Goal: Entertainment & Leisure: Browse casually

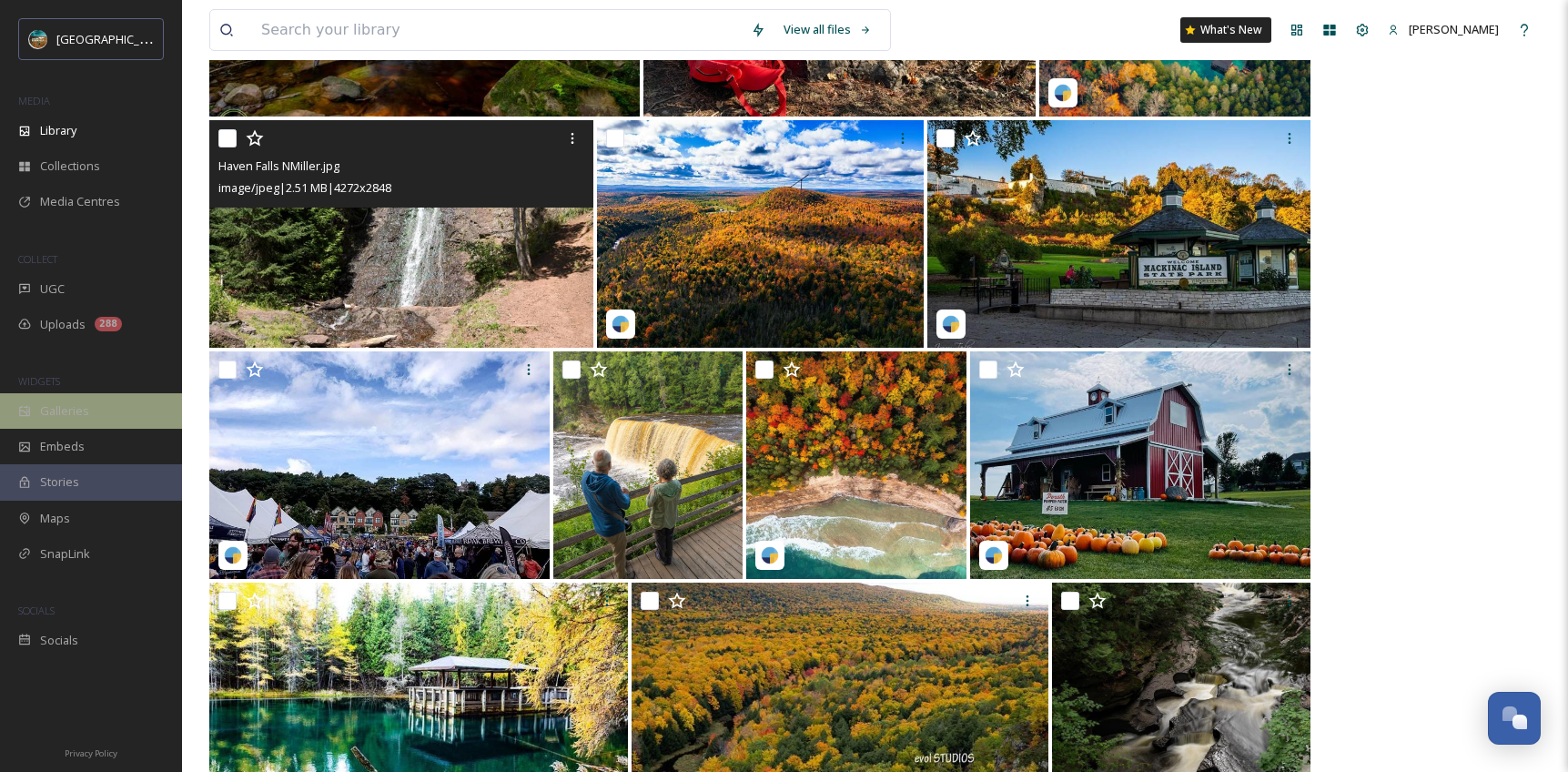
scroll to position [6955, 0]
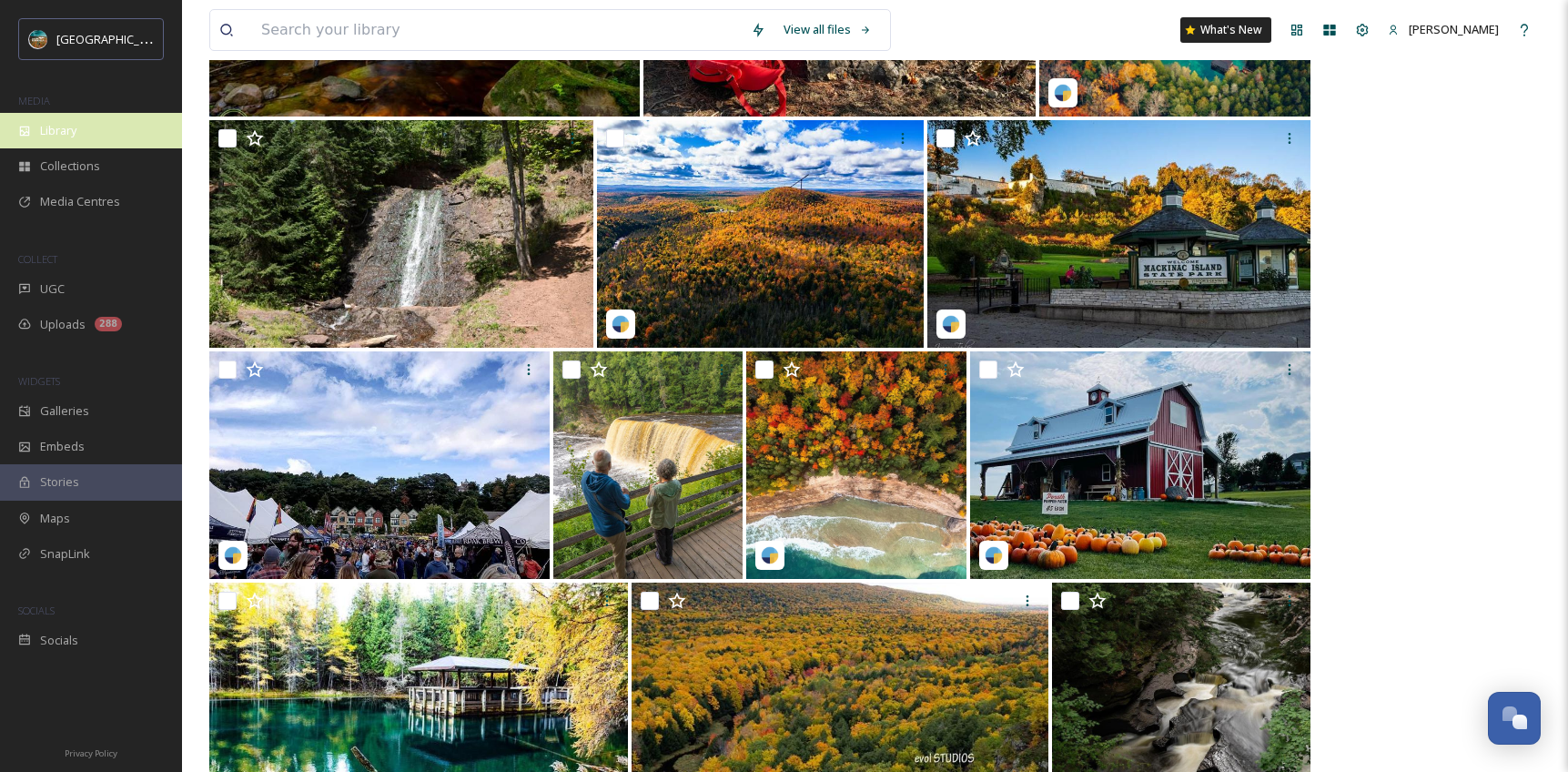
click at [94, 126] on div "Library" at bounding box center [91, 131] width 182 height 36
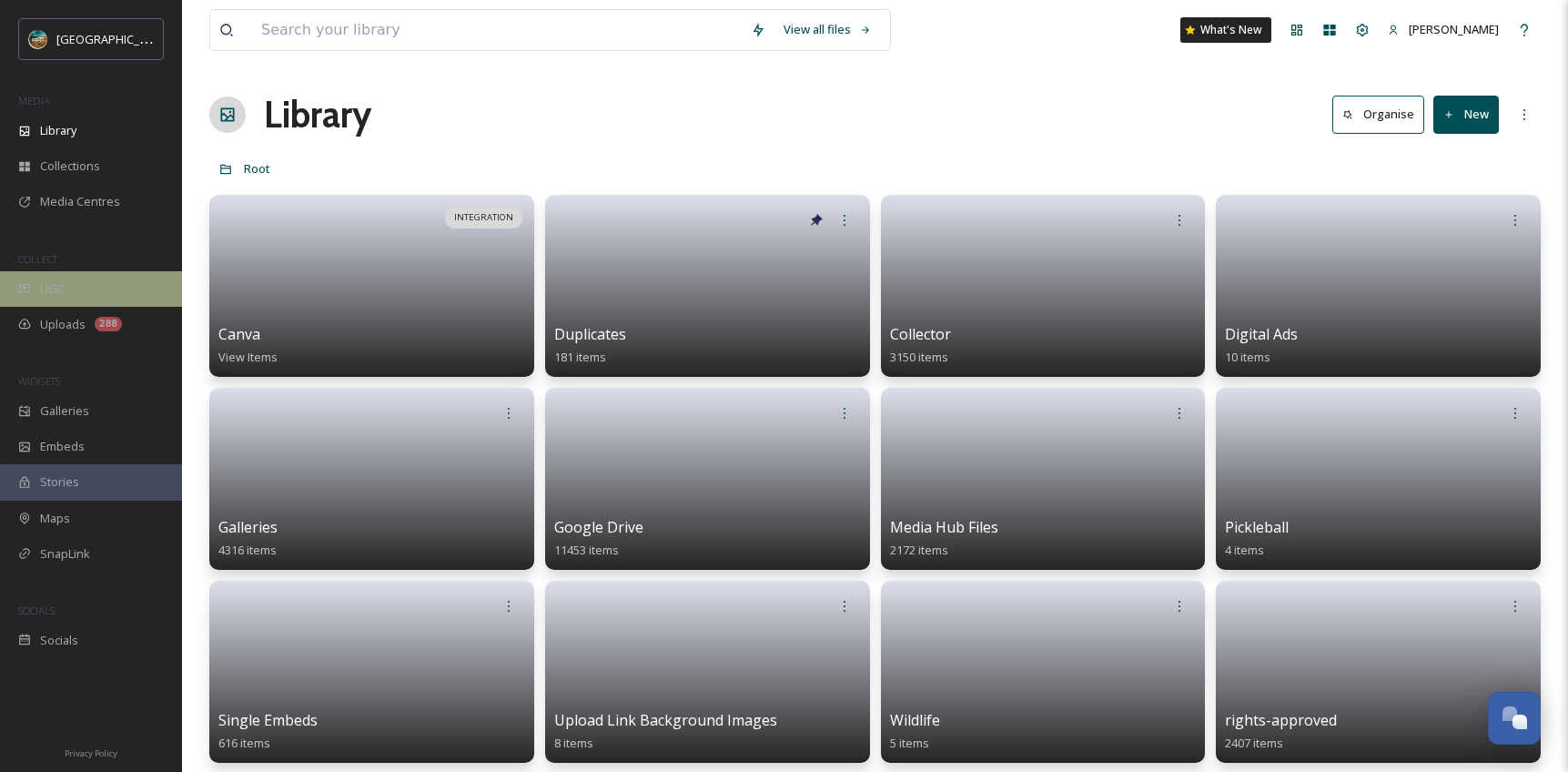
click at [92, 279] on div "UGC" at bounding box center [91, 288] width 182 height 36
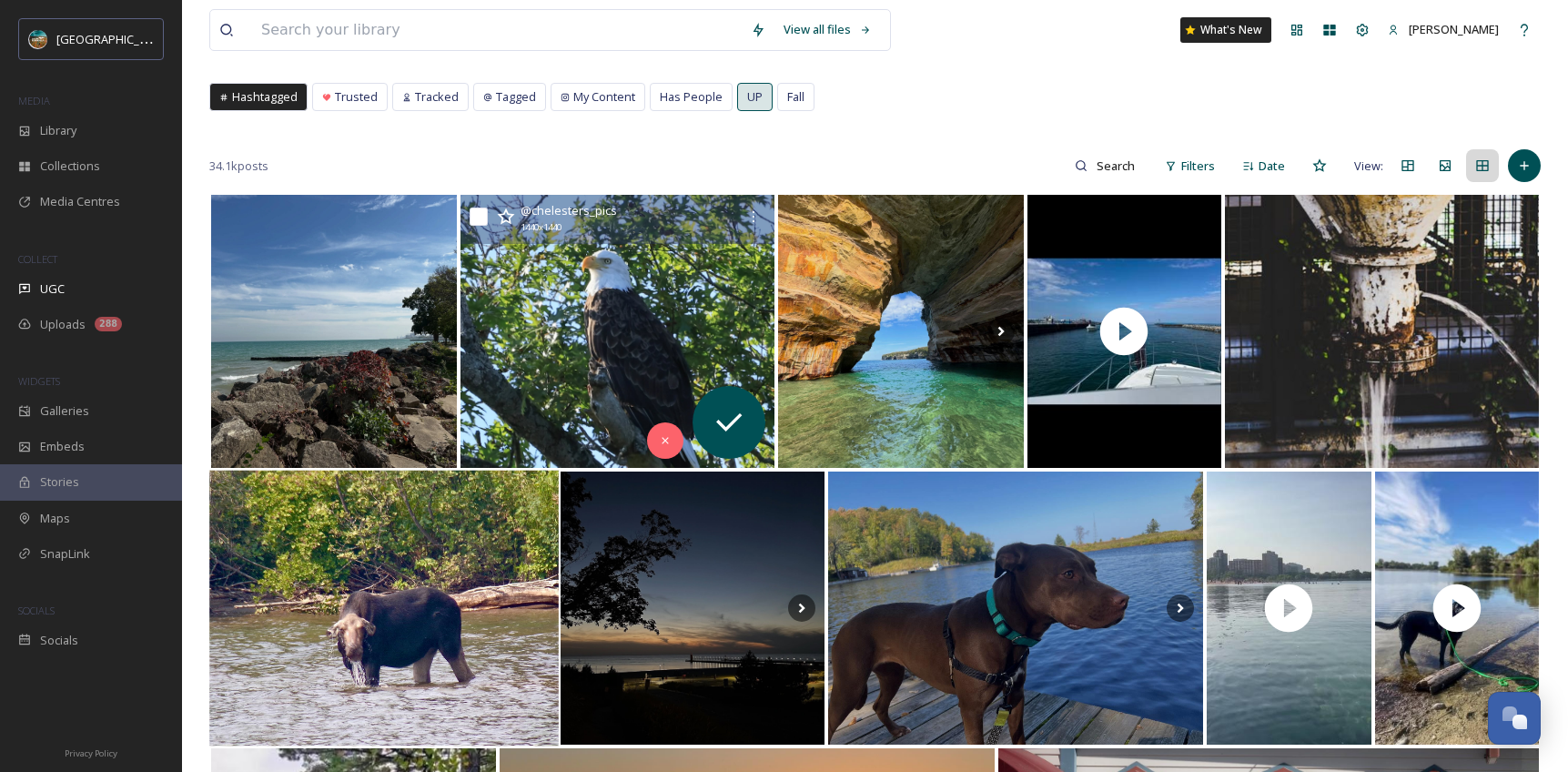
scroll to position [178, 0]
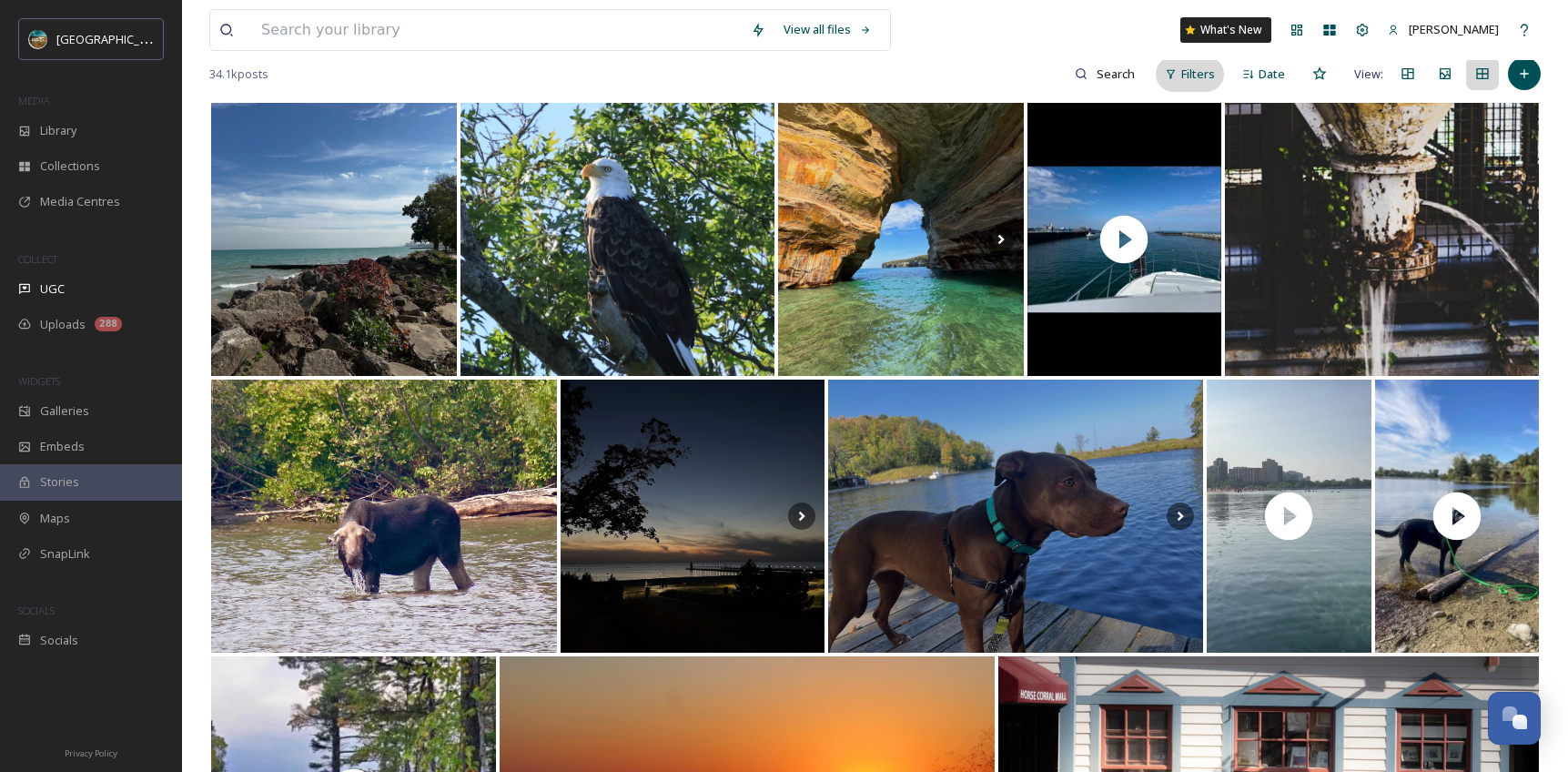
click at [1201, 84] on div "Filters" at bounding box center [1190, 74] width 69 height 36
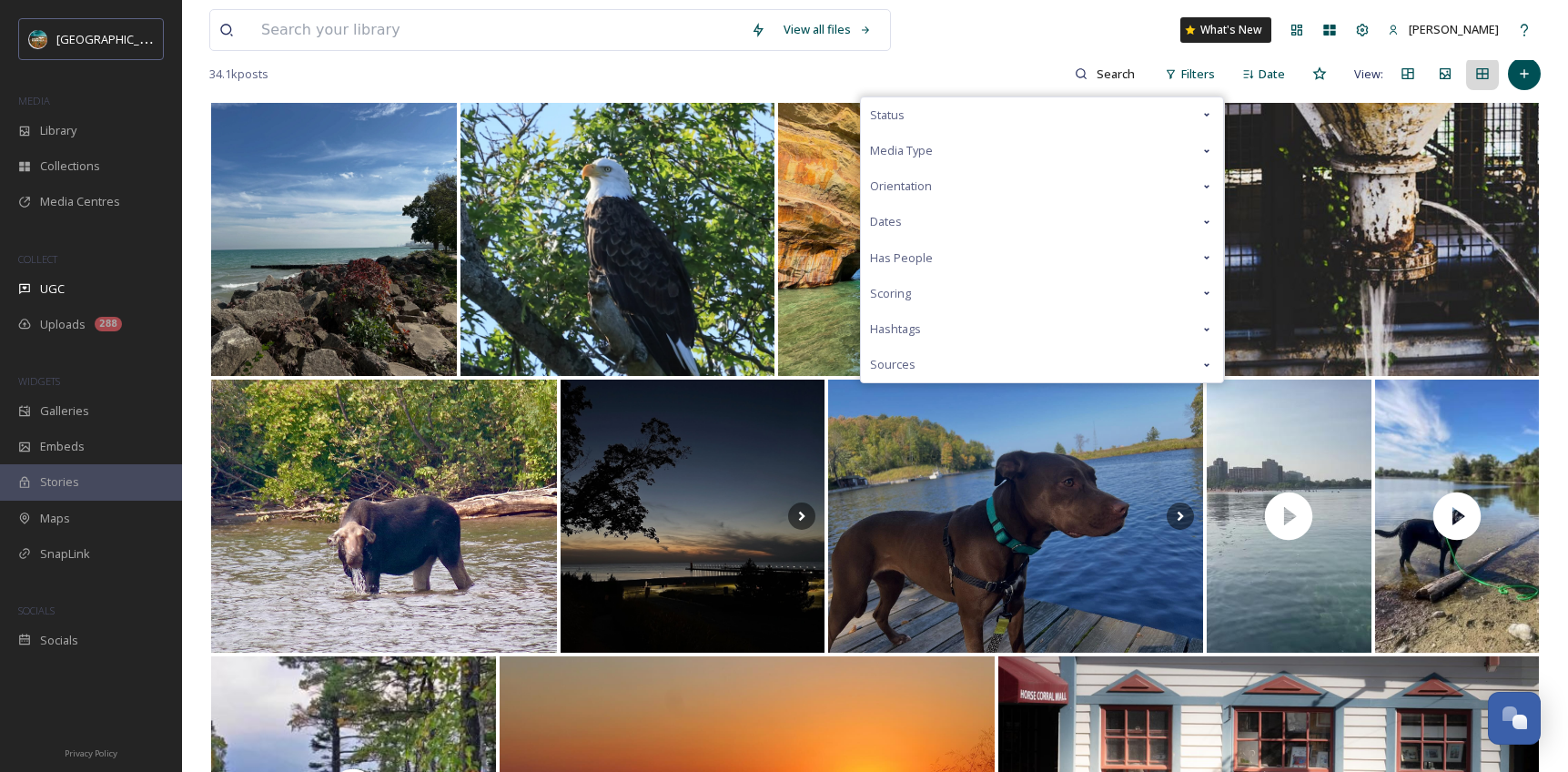
click at [911, 294] on div "Scoring" at bounding box center [1042, 293] width 363 height 36
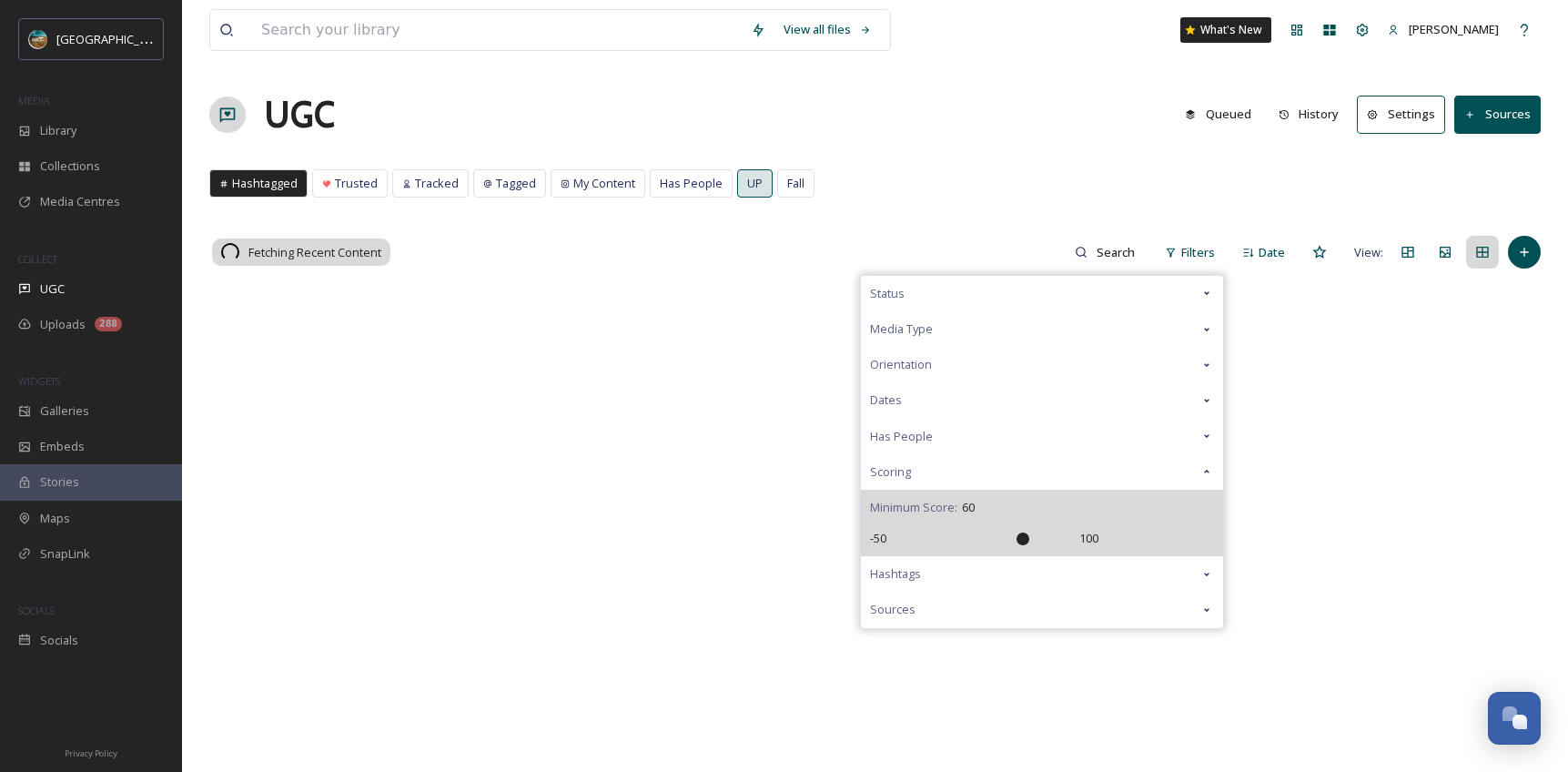
drag, startPoint x: 991, startPoint y: 364, endPoint x: 1022, endPoint y: 371, distance: 31.8
type input "60"
click at [1022, 532] on input "range" at bounding box center [983, 538] width 182 height 13
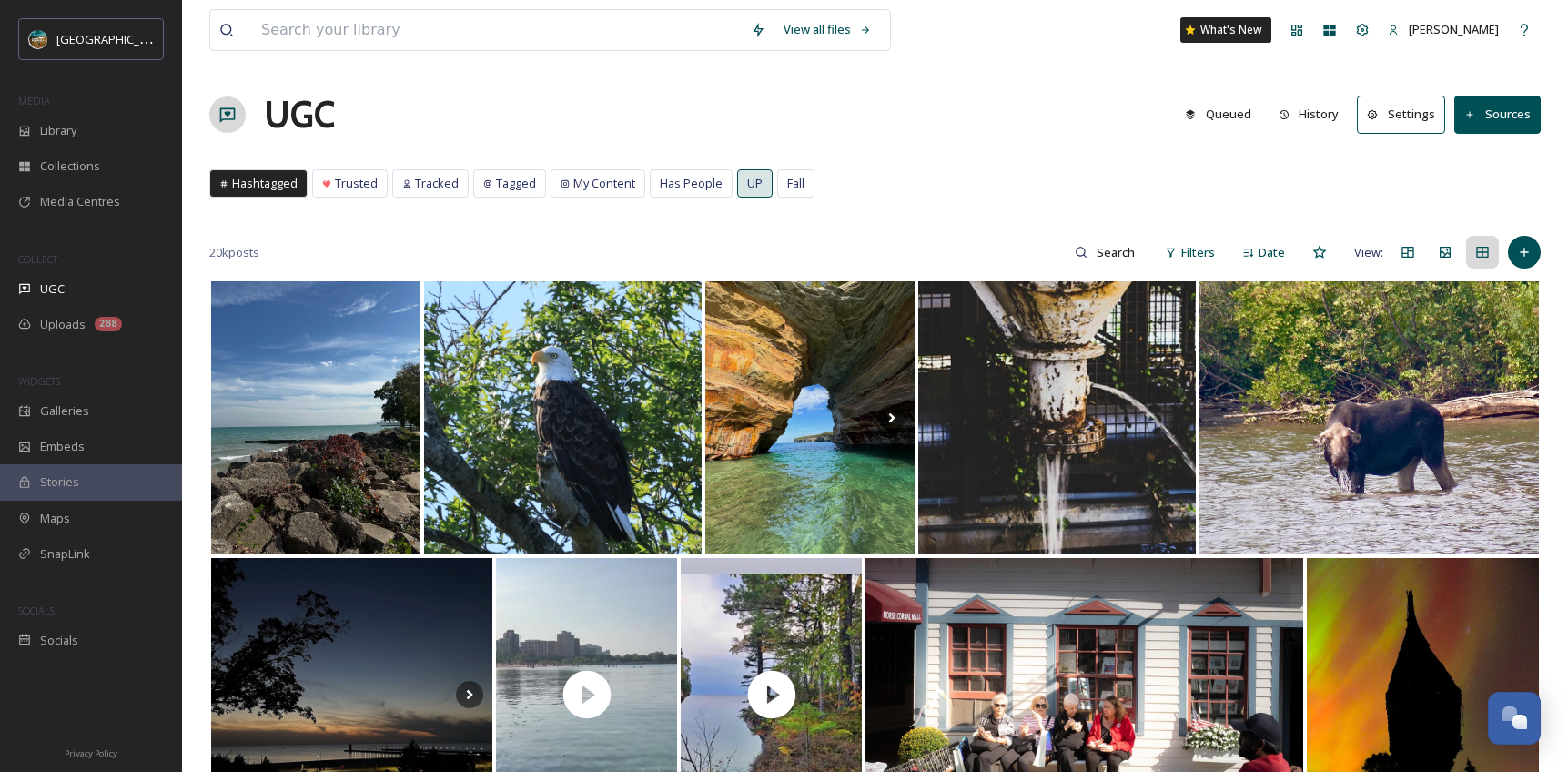
click at [1063, 125] on div "UGC Queued History Settings Sources" at bounding box center [874, 114] width 1332 height 54
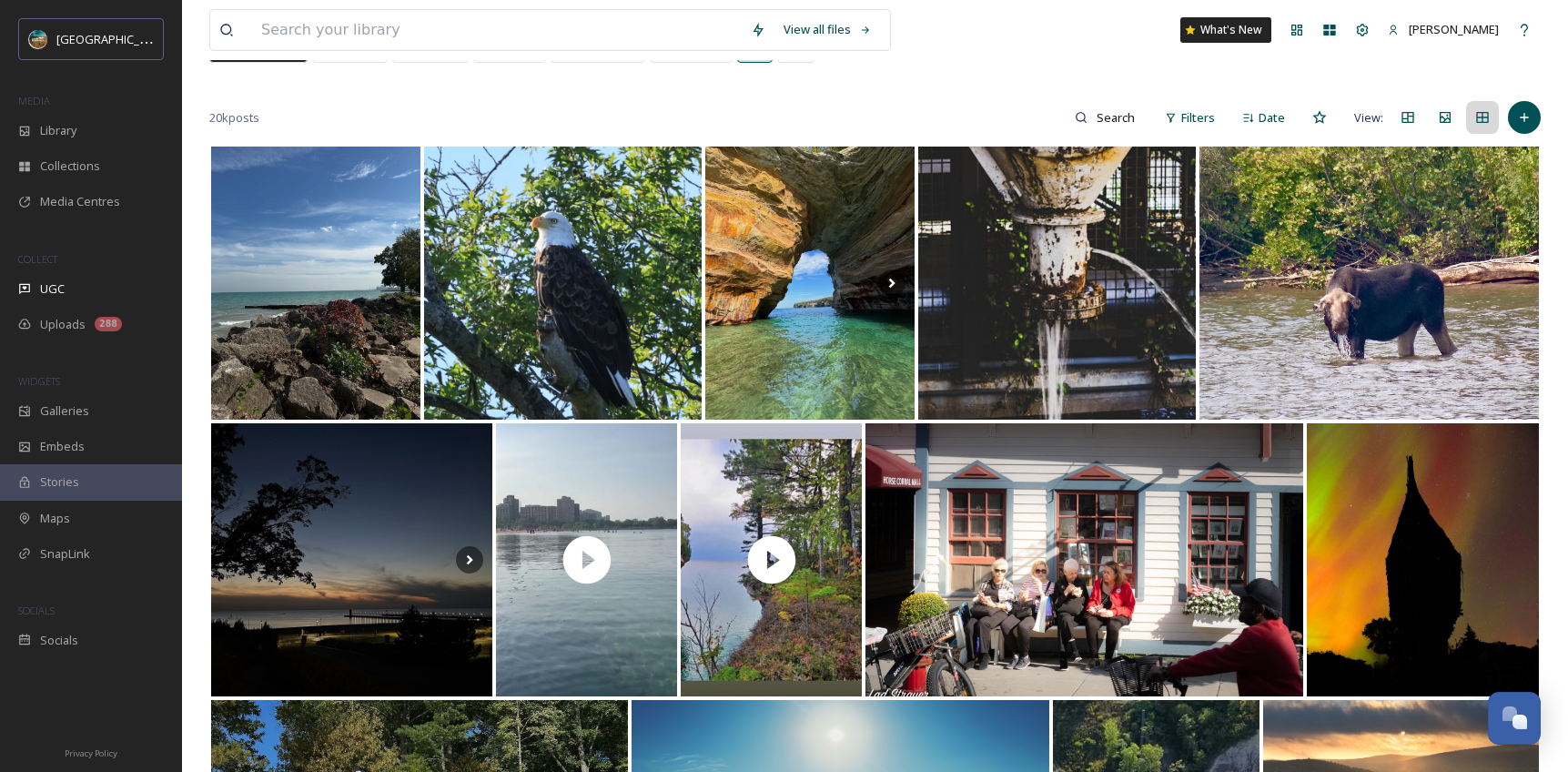
scroll to position [208, 0]
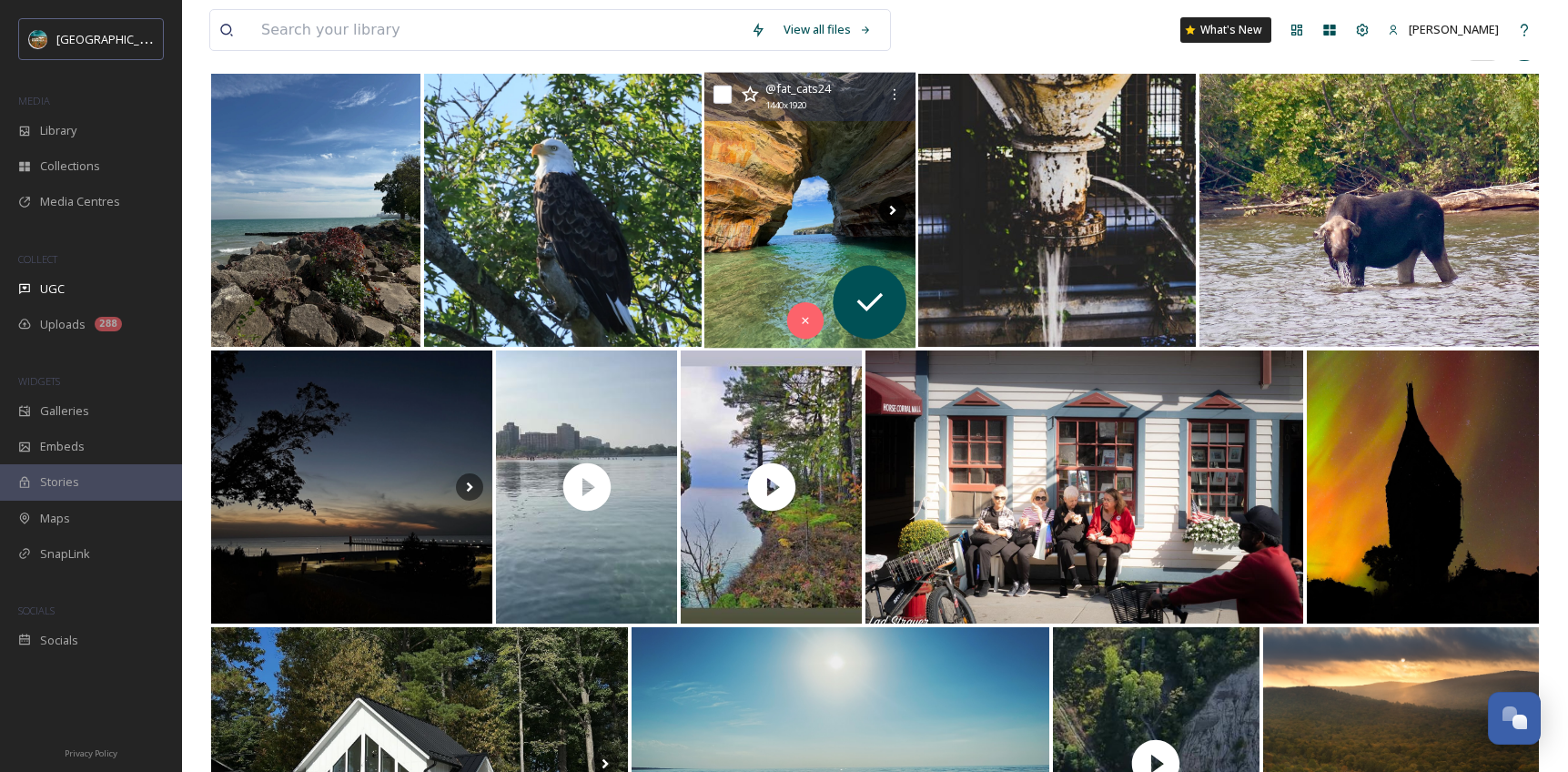
click at [890, 216] on icon at bounding box center [893, 210] width 27 height 27
click at [894, 214] on icon at bounding box center [893, 210] width 27 height 27
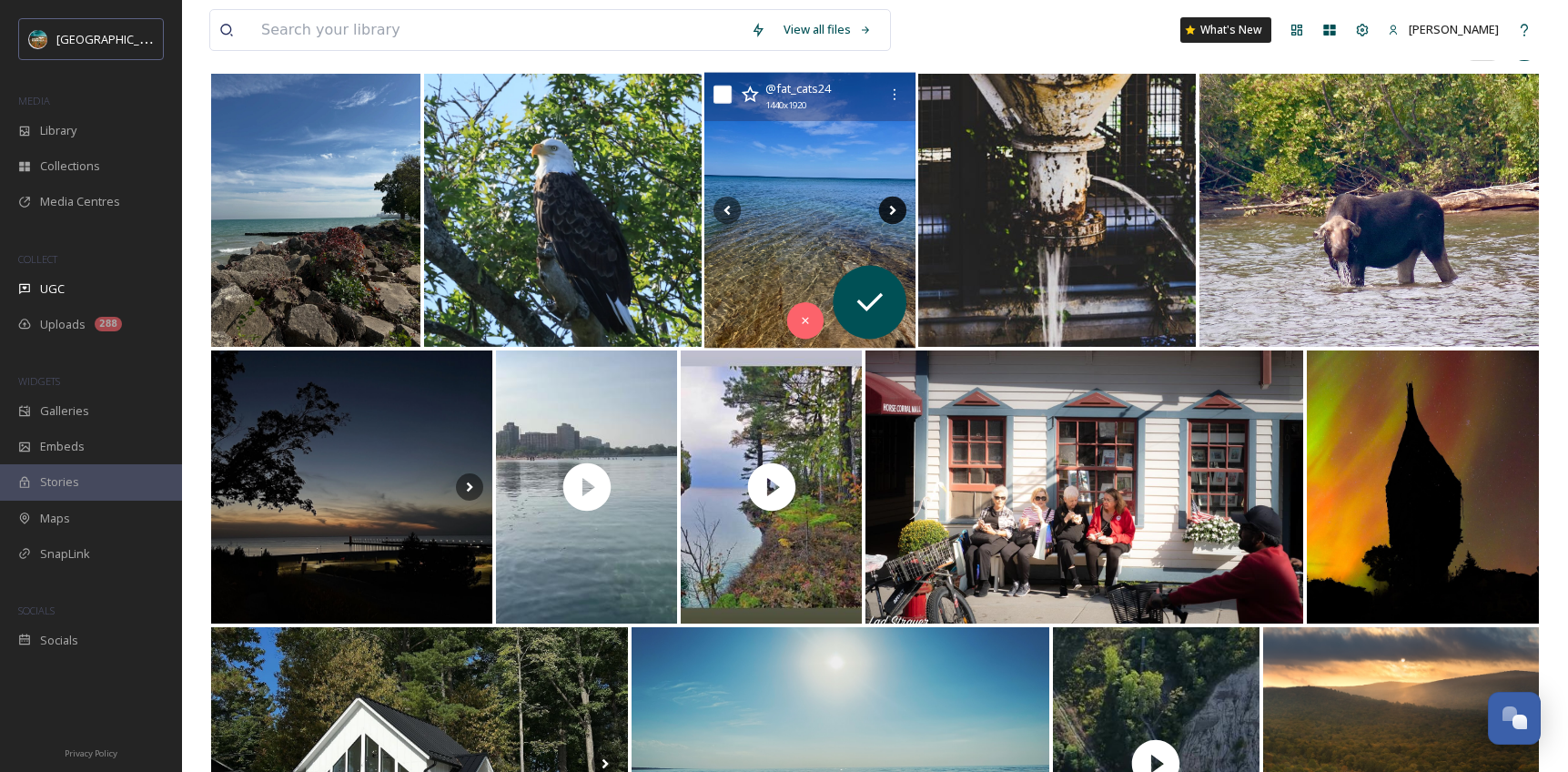
click at [893, 208] on icon at bounding box center [893, 211] width 7 height 10
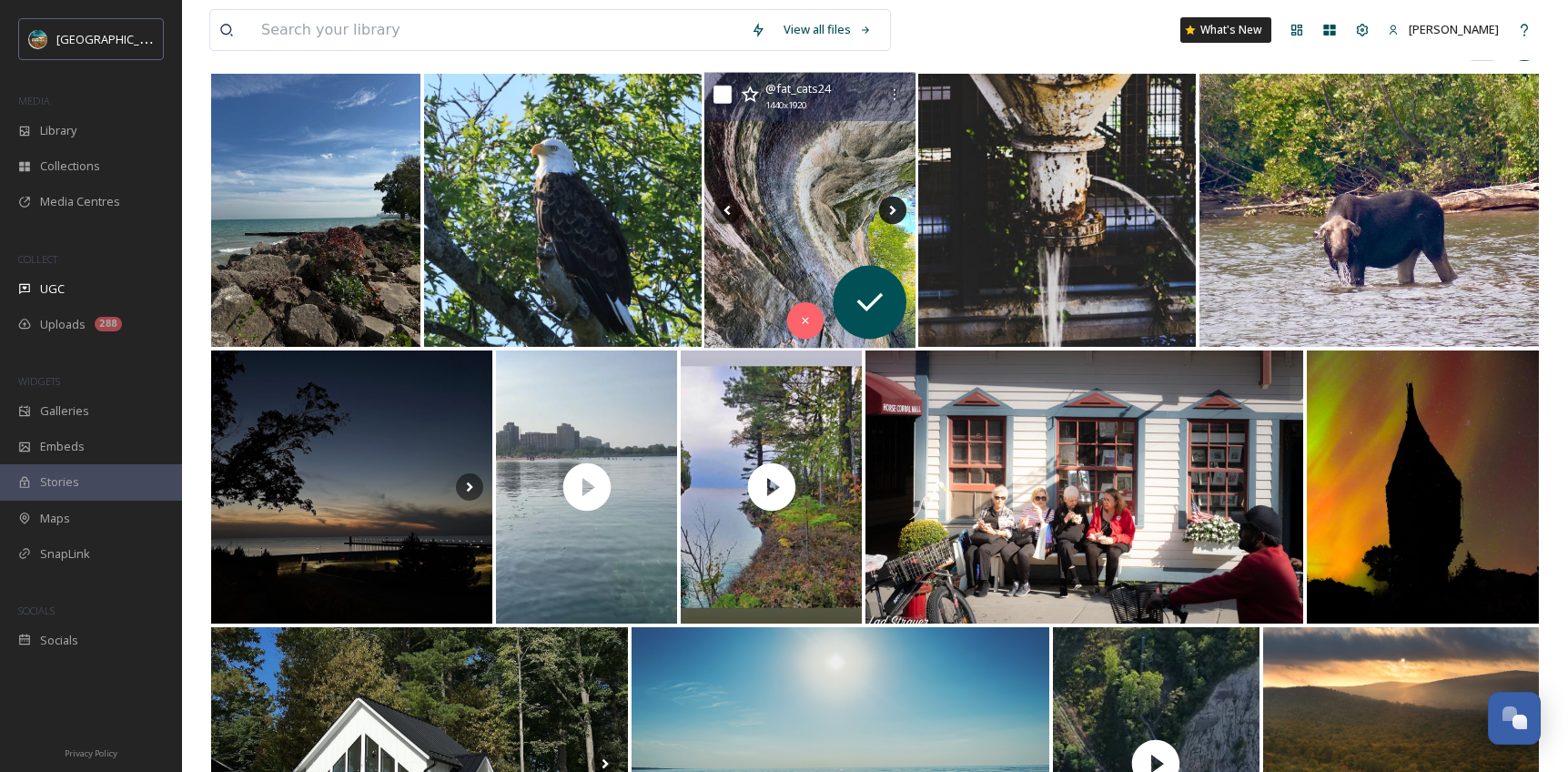
click at [893, 208] on icon at bounding box center [893, 211] width 7 height 10
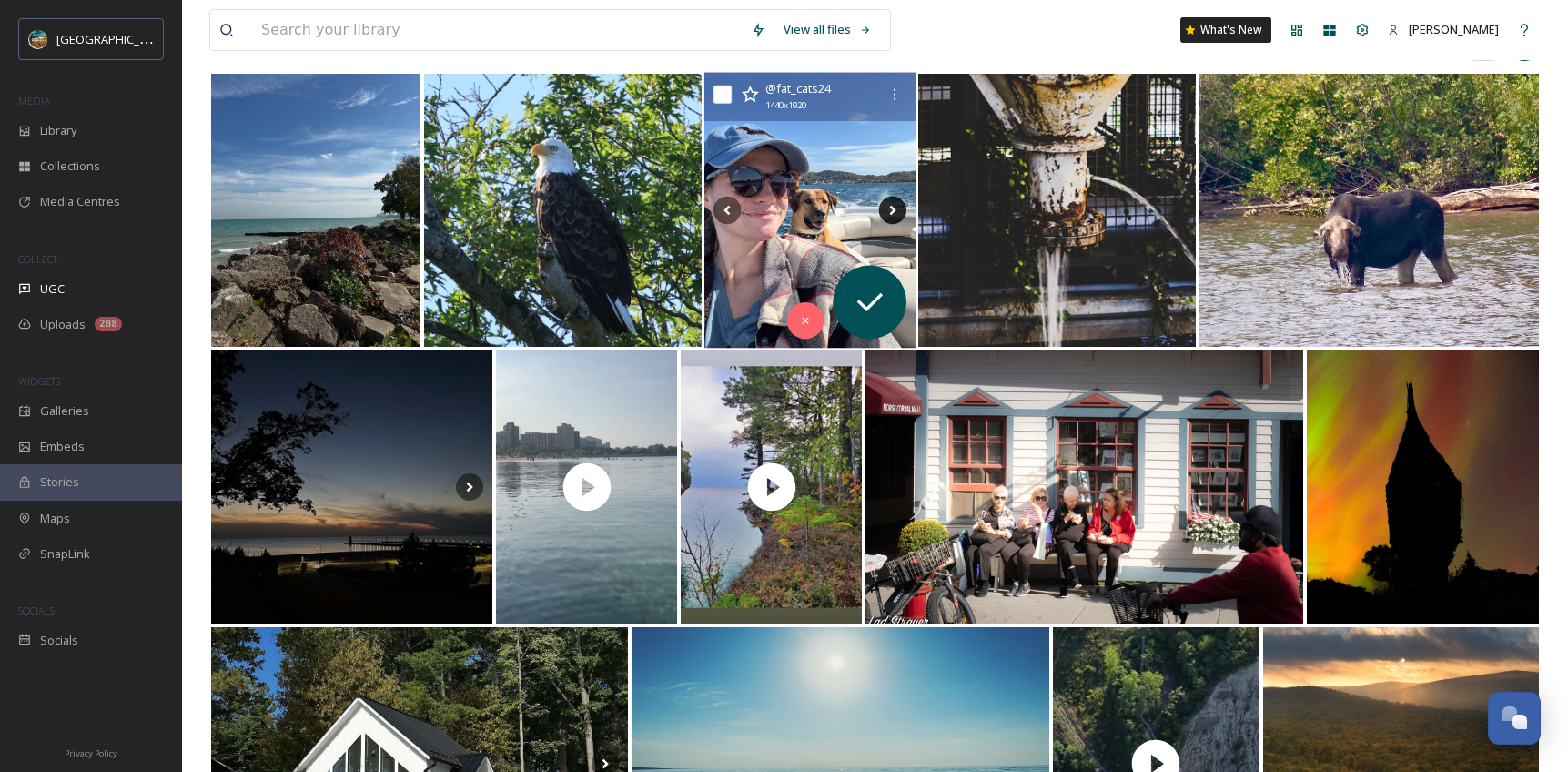
click at [893, 208] on icon at bounding box center [893, 211] width 7 height 10
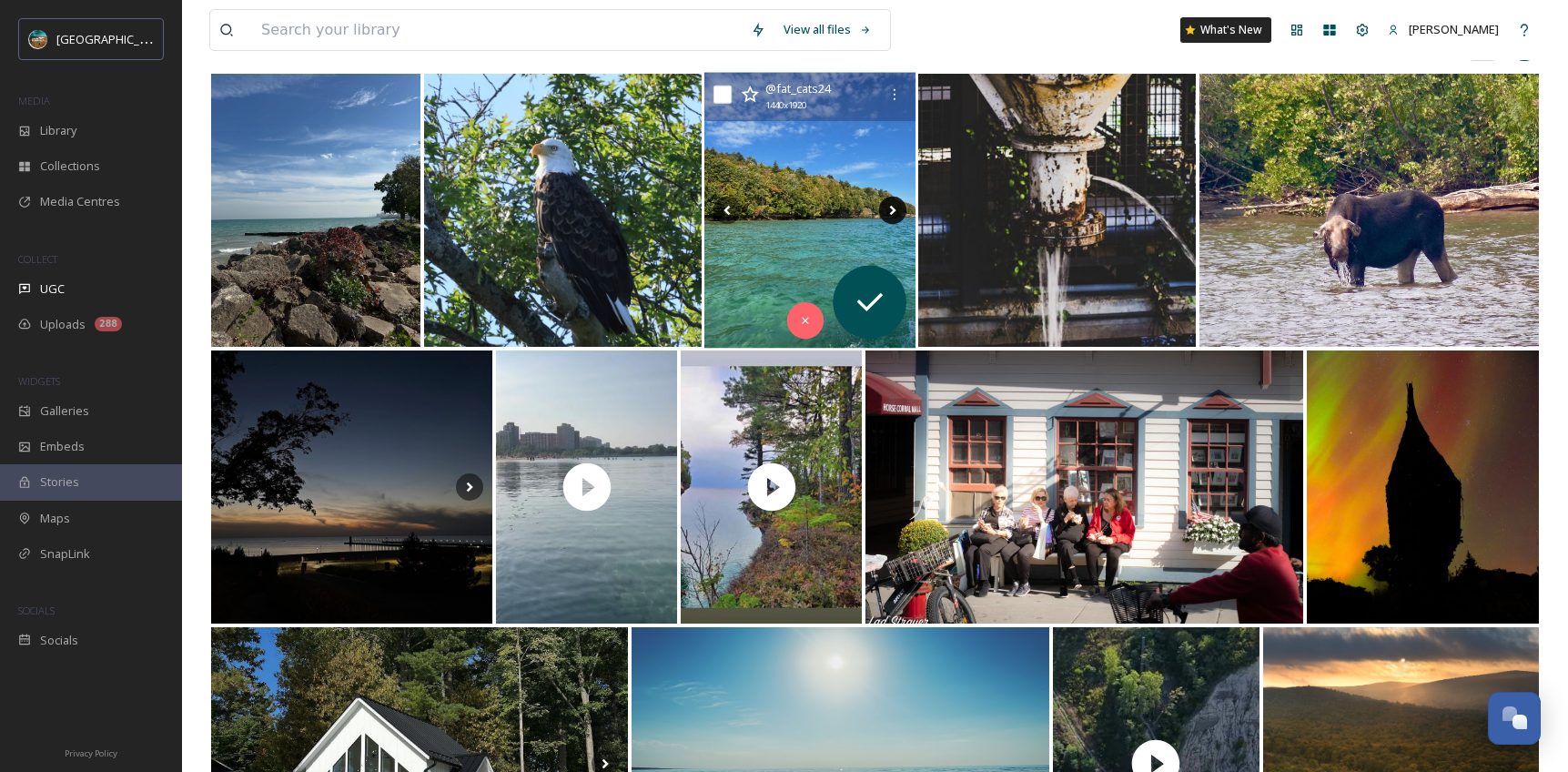
click at [895, 208] on icon at bounding box center [893, 210] width 27 height 27
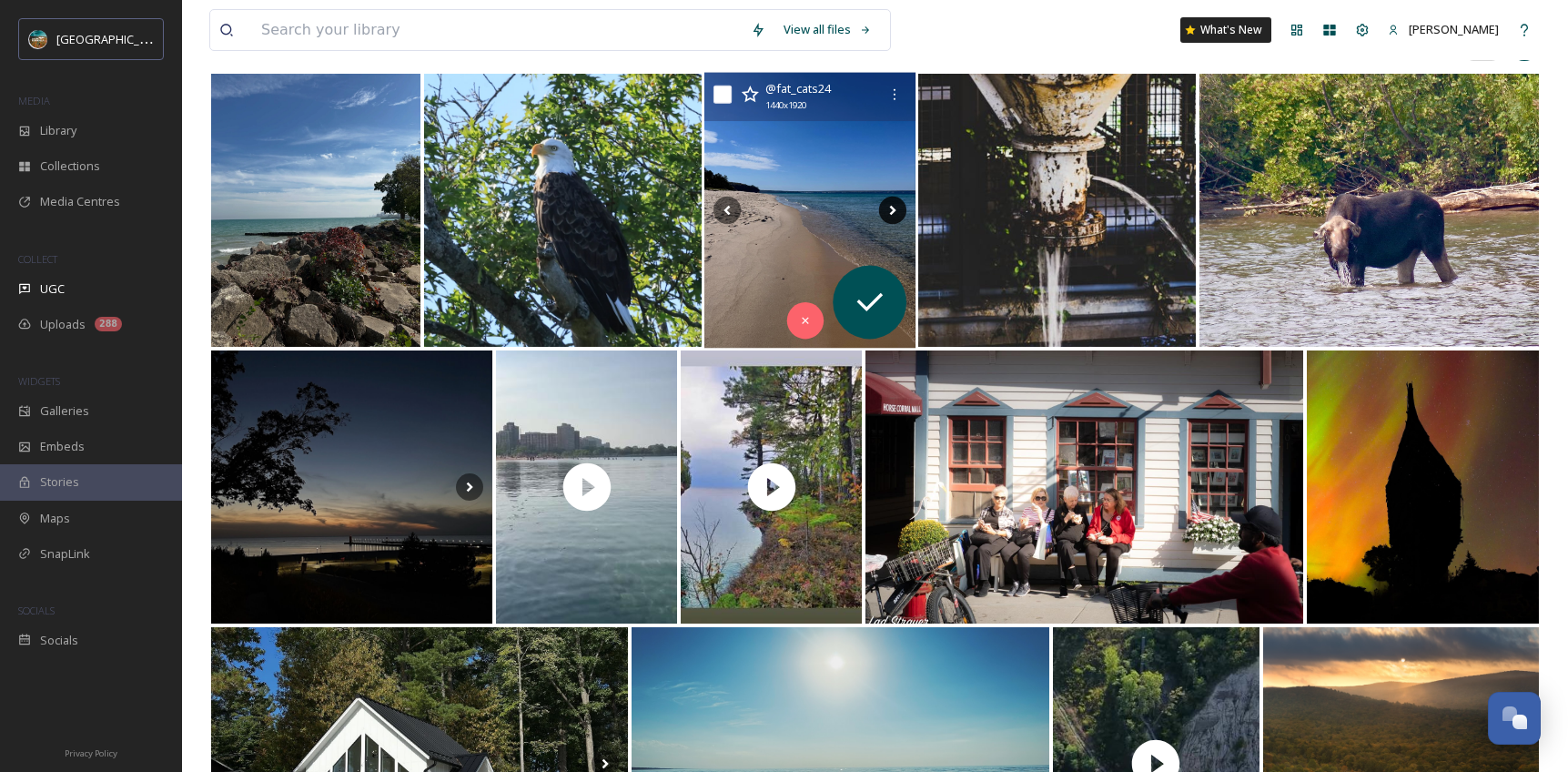
click at [895, 208] on icon at bounding box center [893, 210] width 27 height 27
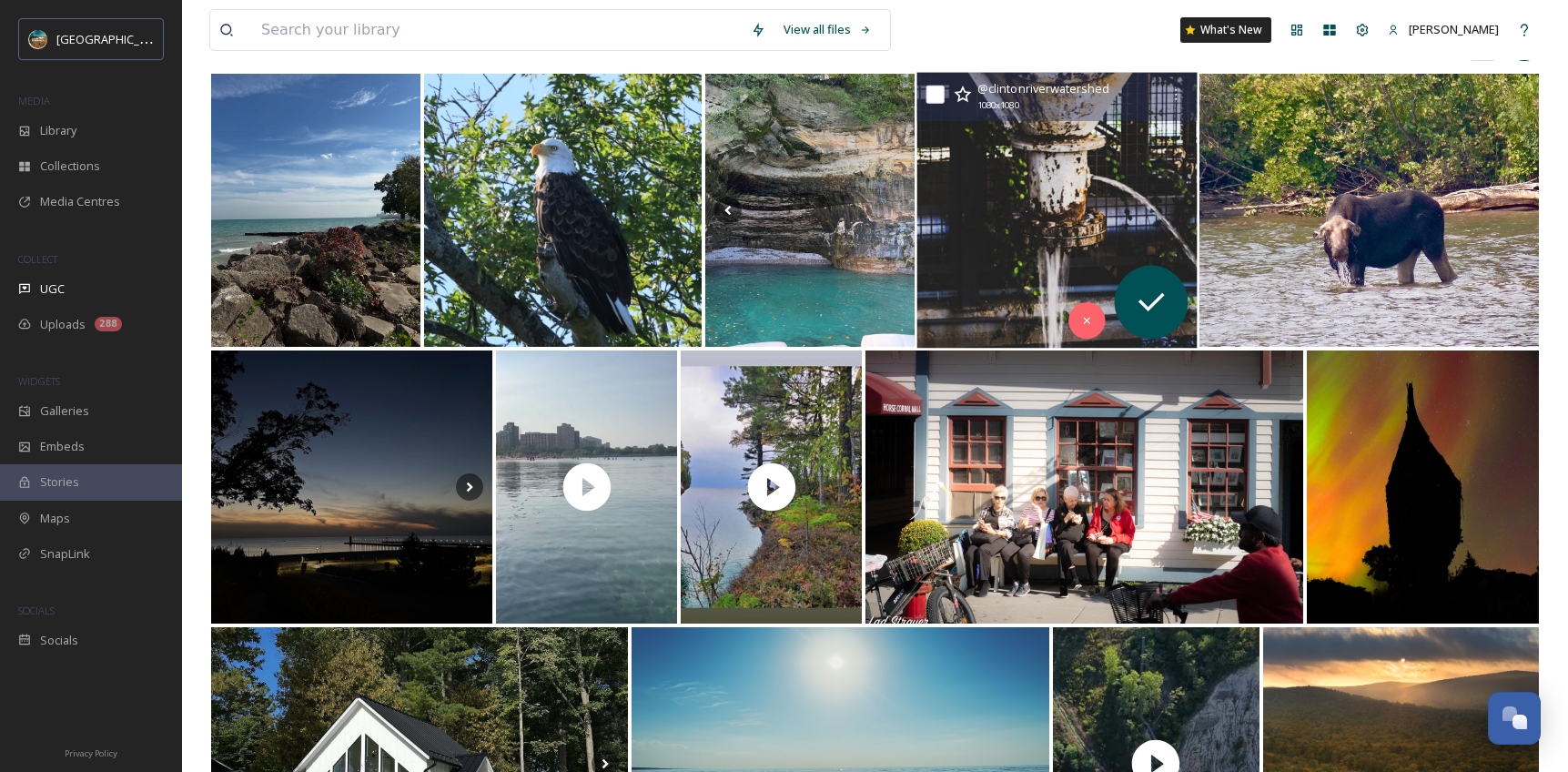
click at [993, 235] on img at bounding box center [1057, 210] width 281 height 276
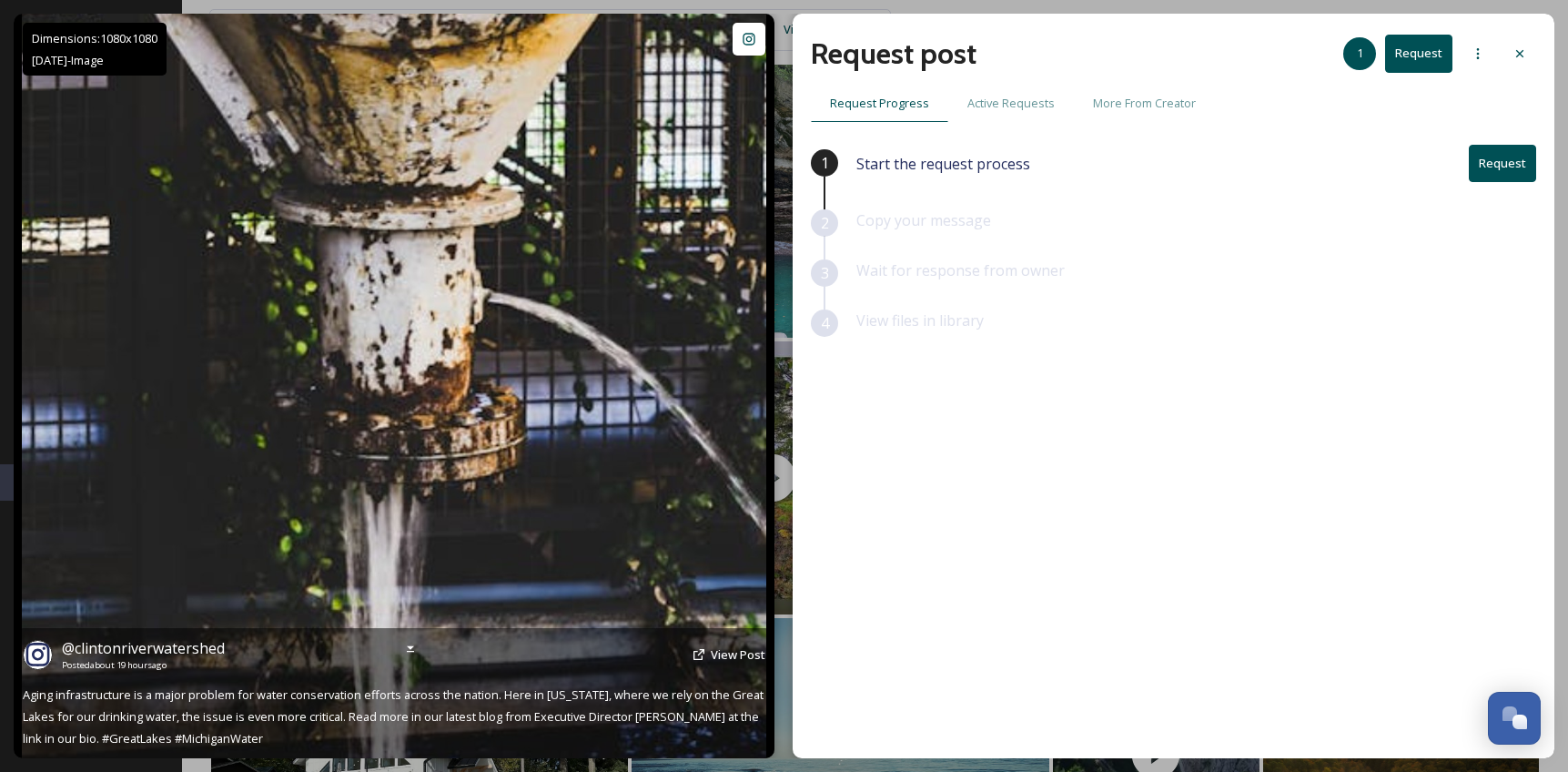
scroll to position [226, 0]
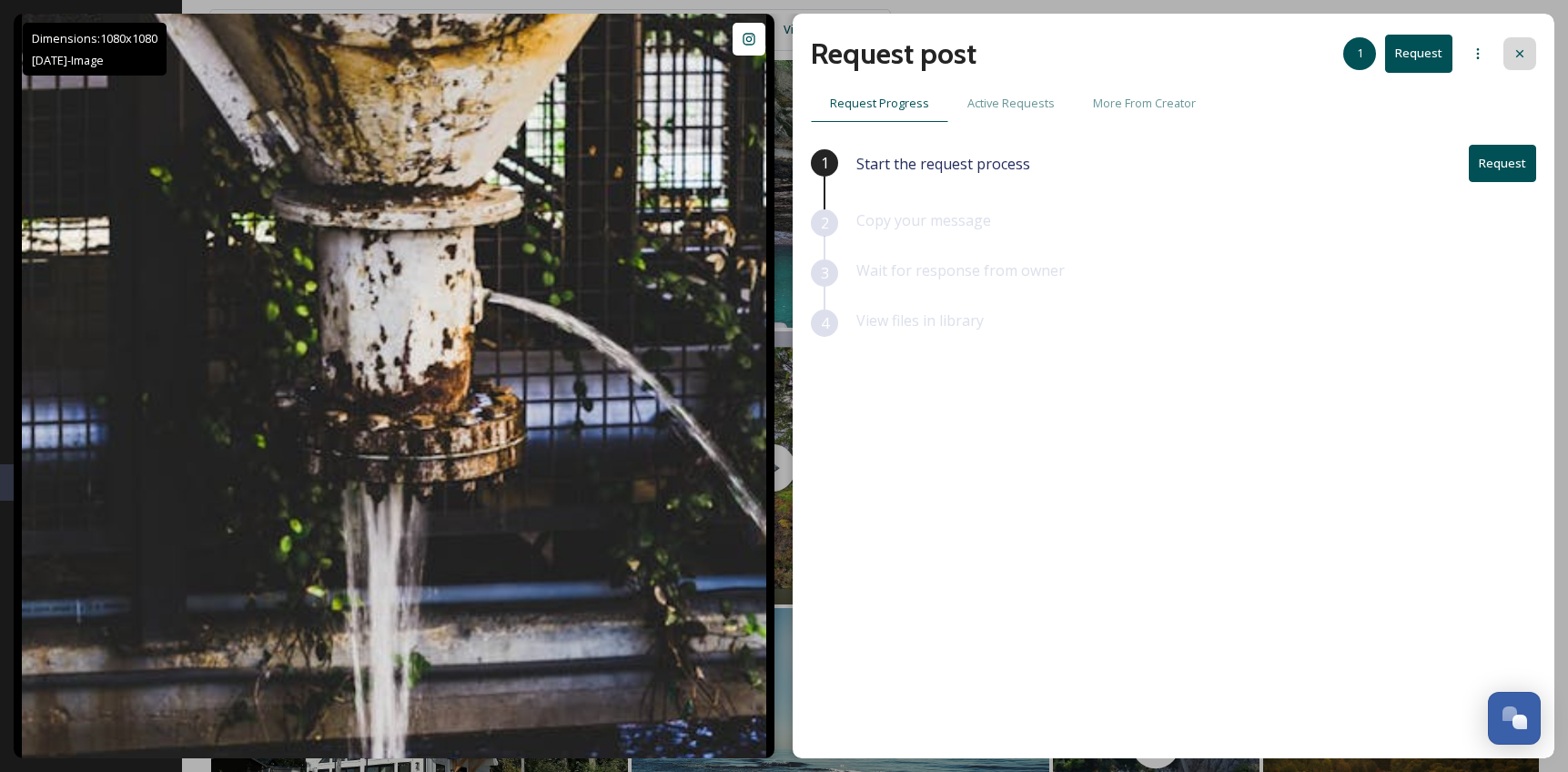
click at [1524, 57] on icon at bounding box center [1520, 53] width 15 height 15
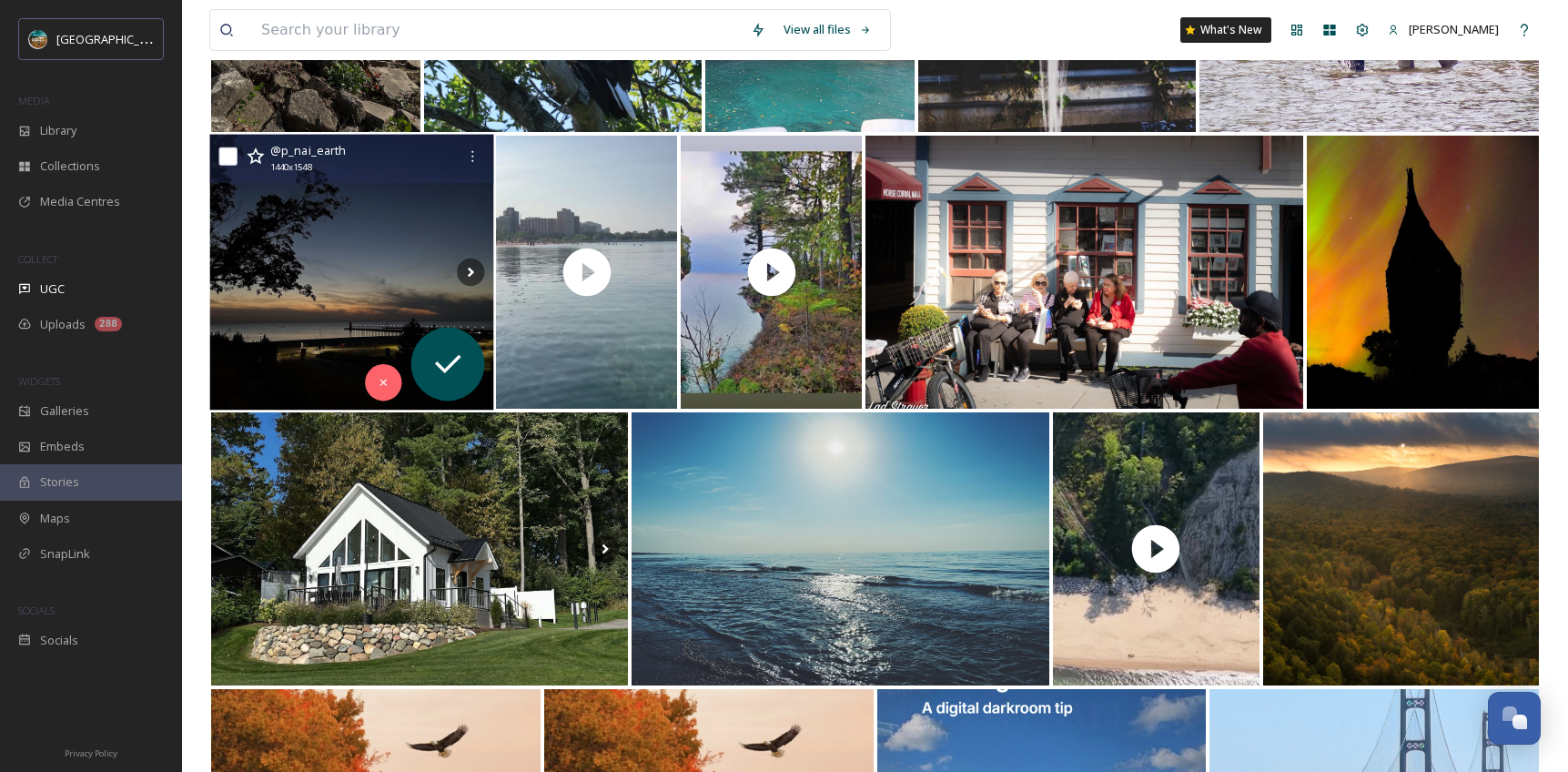
scroll to position [440, 0]
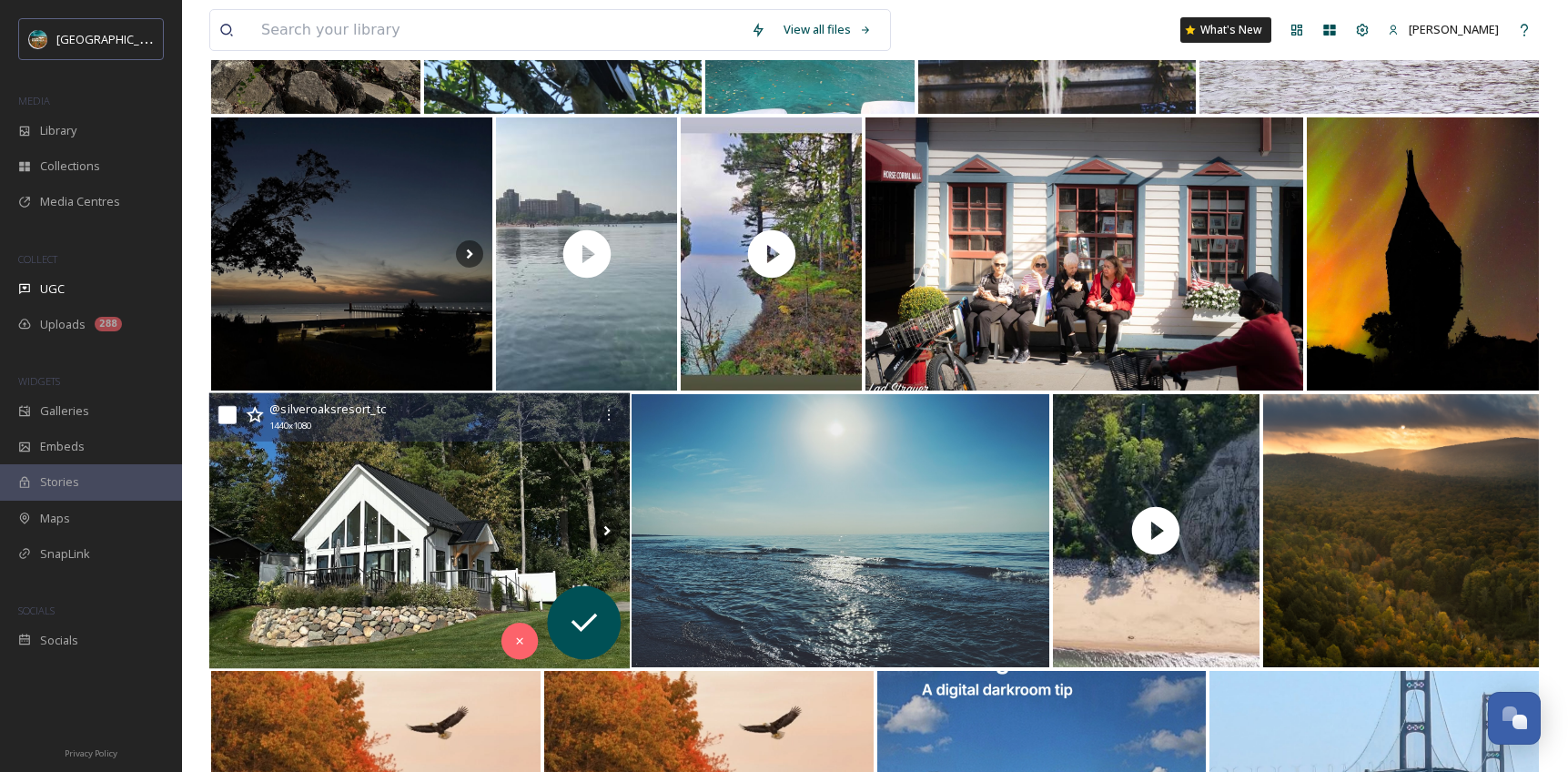
click at [429, 530] on img at bounding box center [420, 531] width 422 height 276
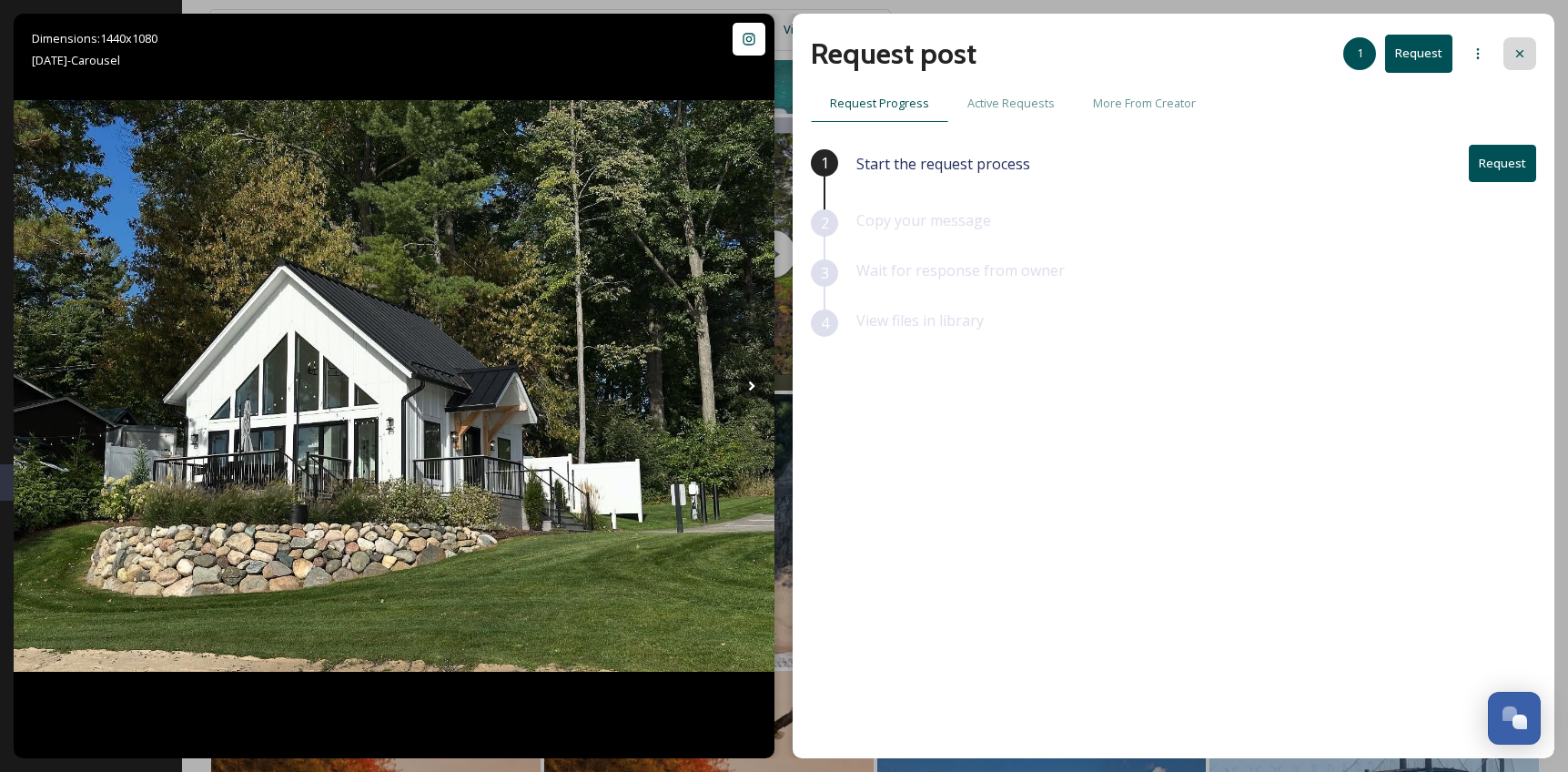
click at [1524, 54] on icon at bounding box center [1520, 53] width 15 height 15
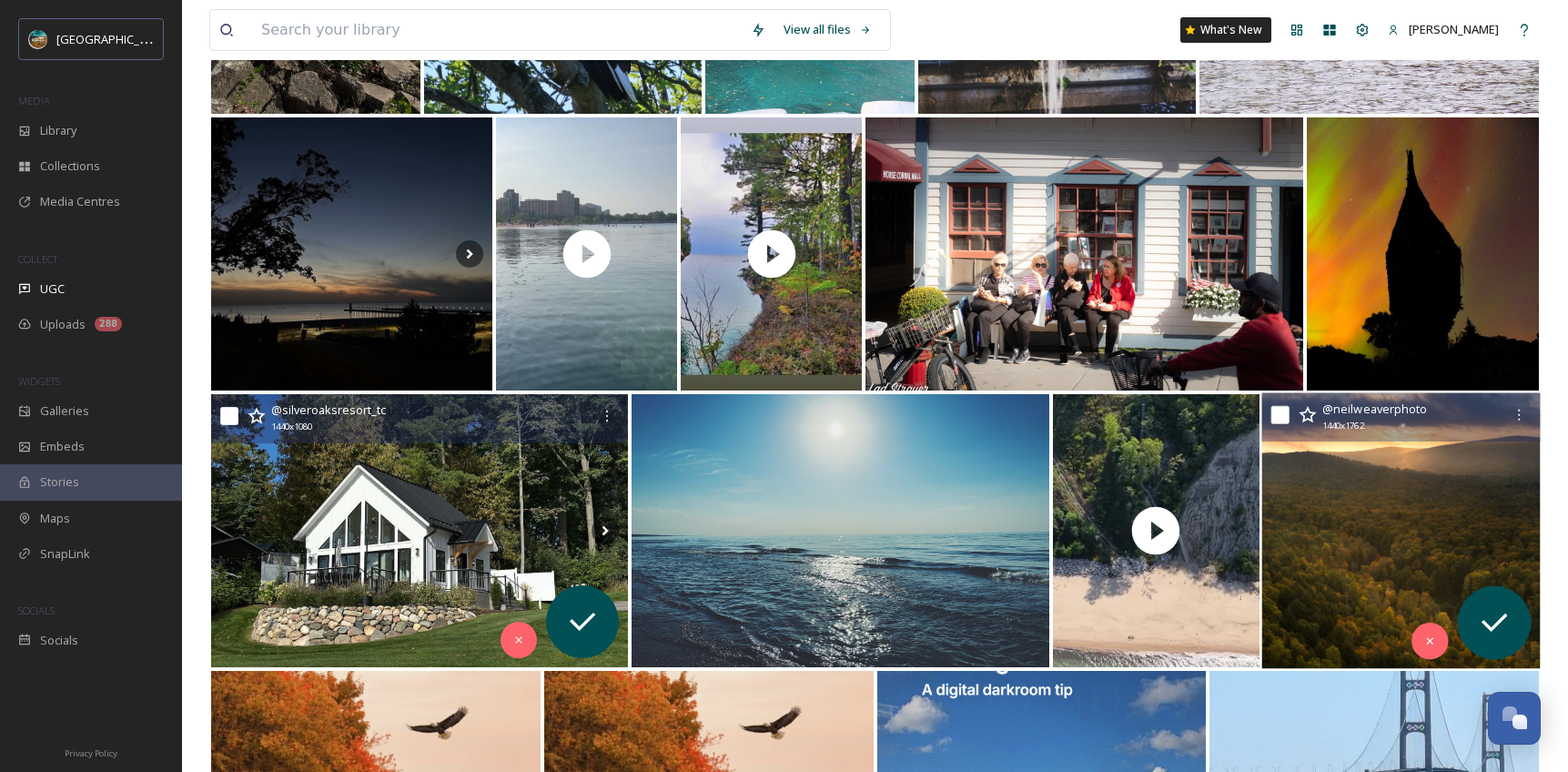
click at [1416, 490] on img at bounding box center [1401, 531] width 279 height 276
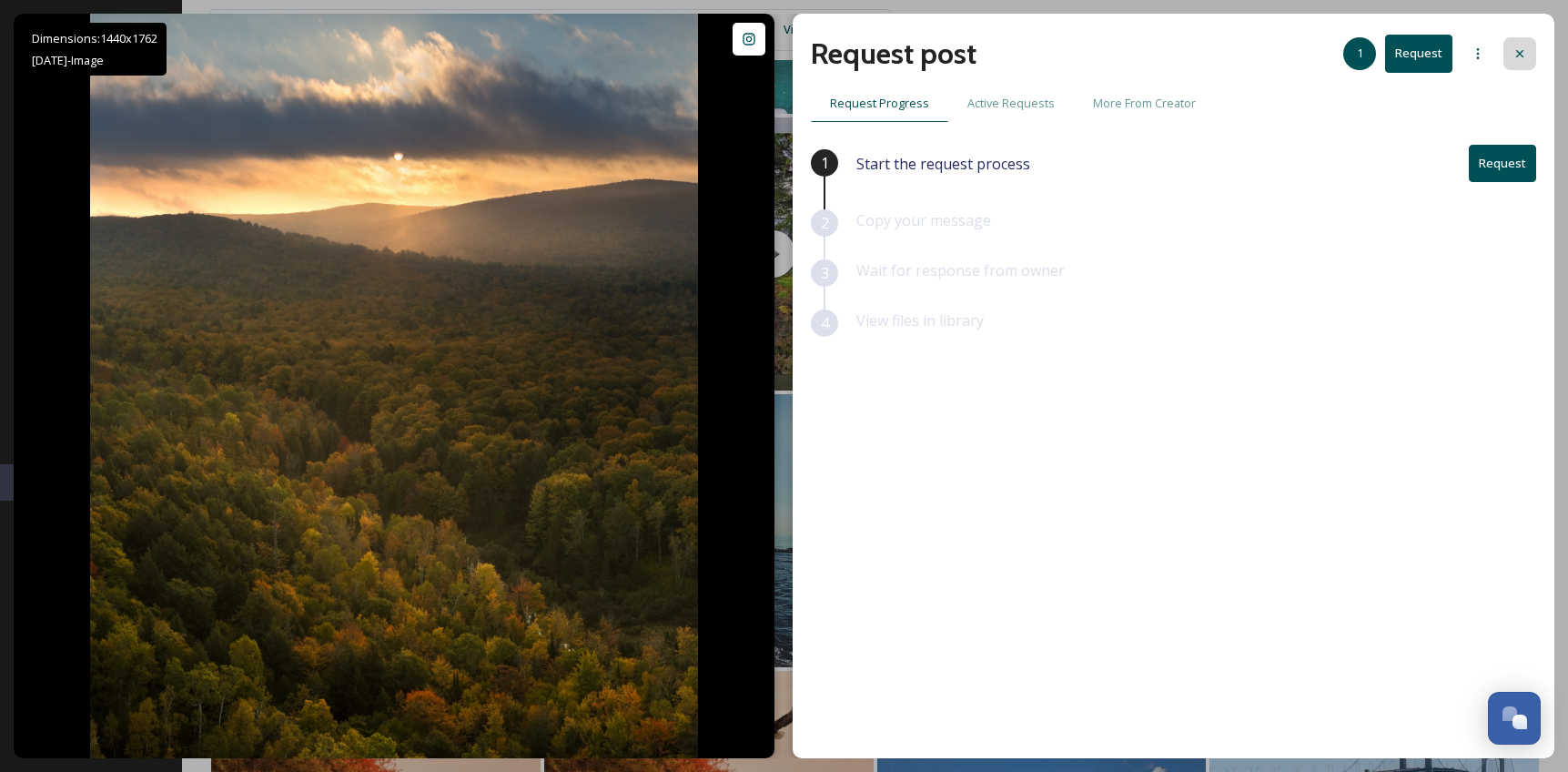
click at [1518, 46] on icon at bounding box center [1520, 53] width 15 height 15
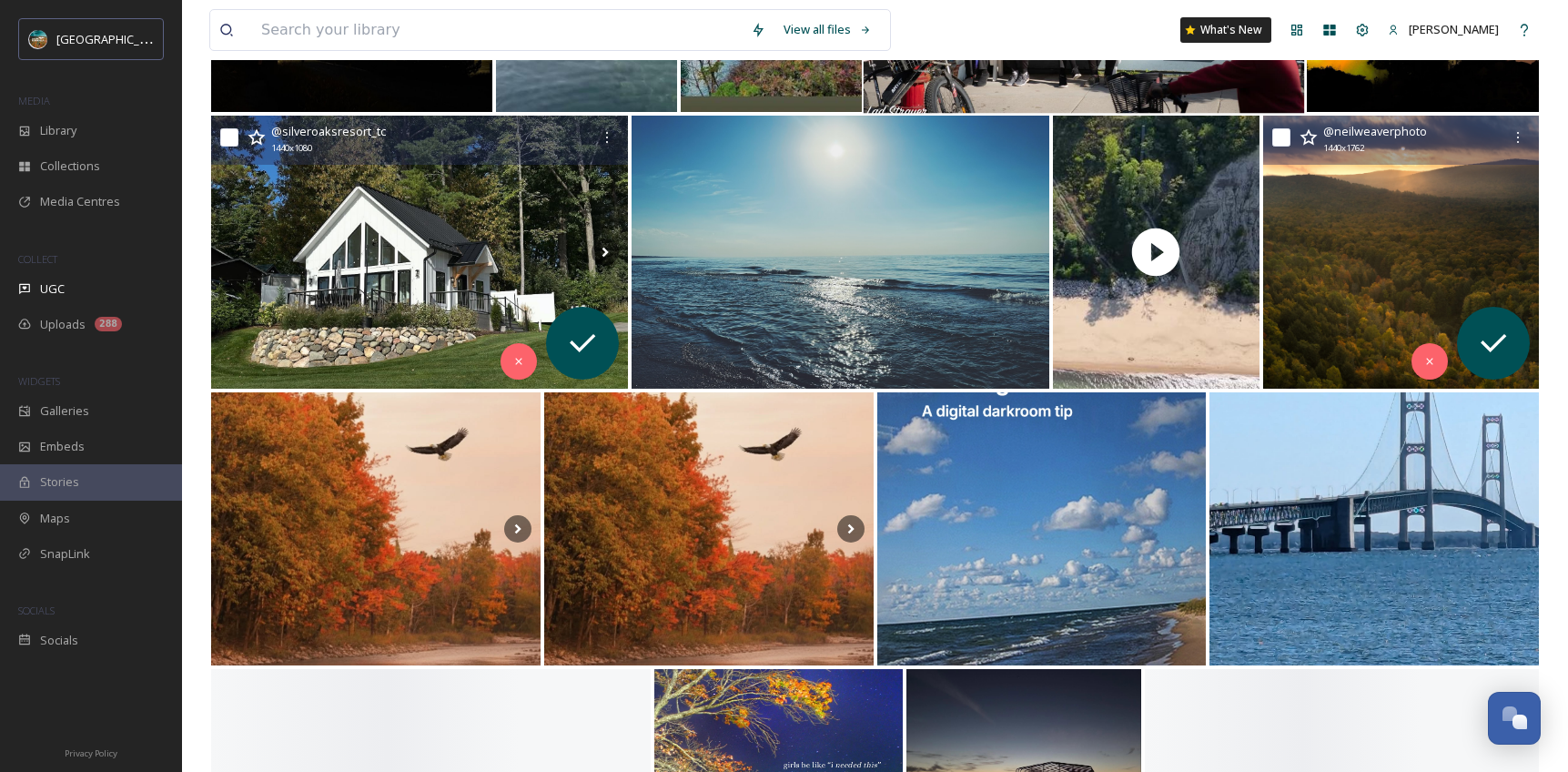
scroll to position [723, 0]
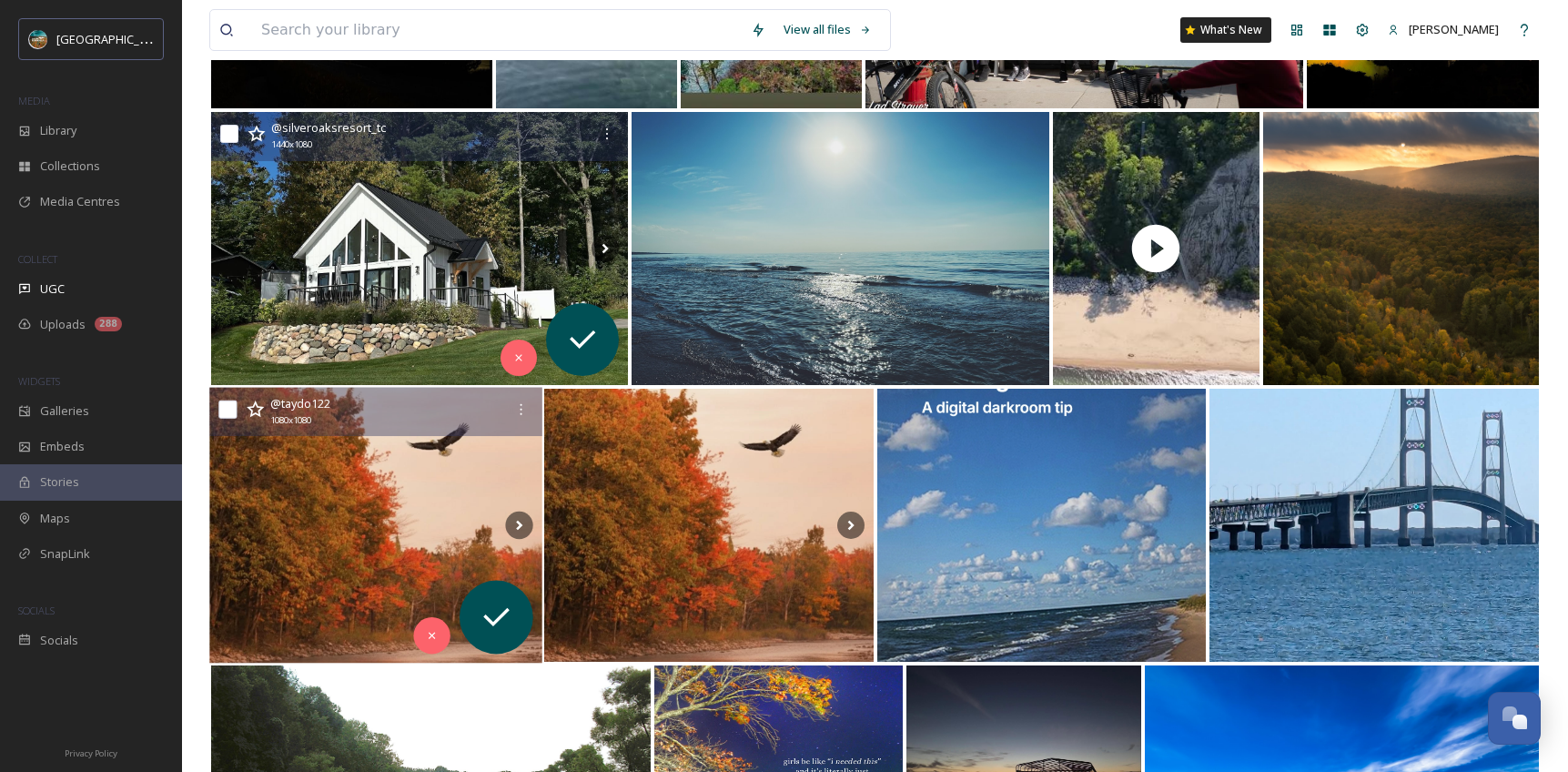
click at [393, 495] on img at bounding box center [374, 525] width 332 height 276
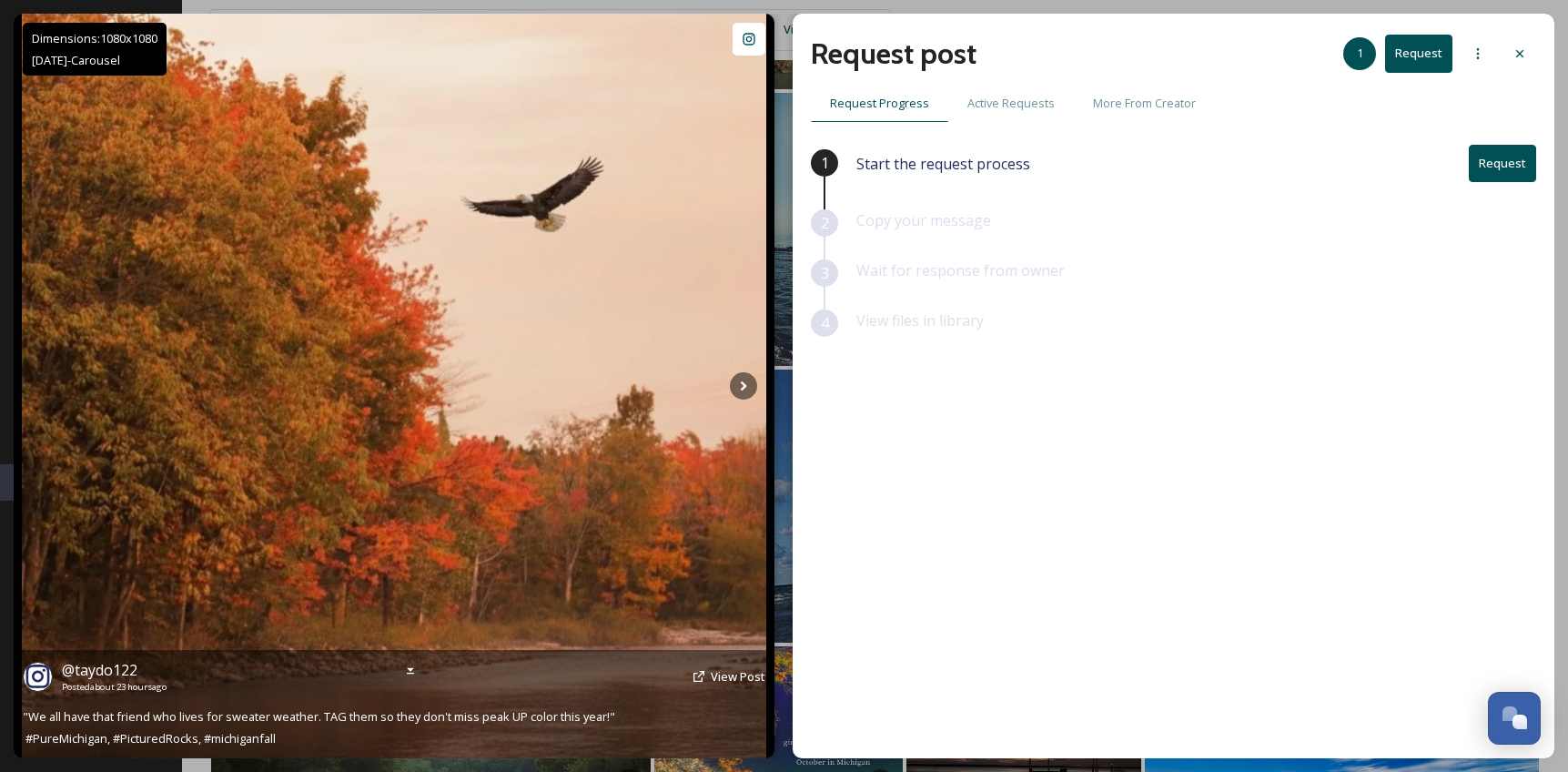
scroll to position [763, 0]
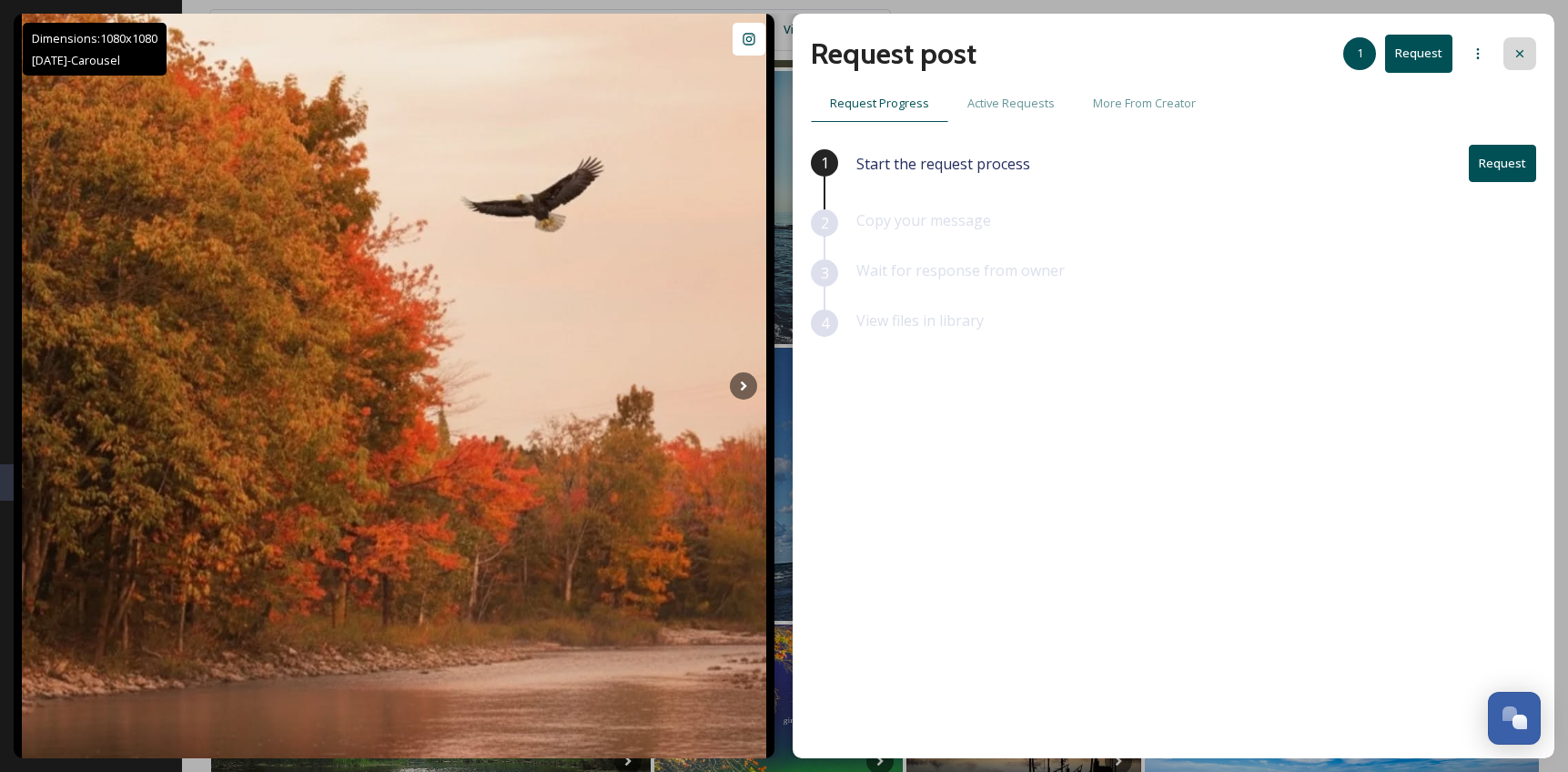
click at [1520, 49] on icon at bounding box center [1520, 53] width 15 height 15
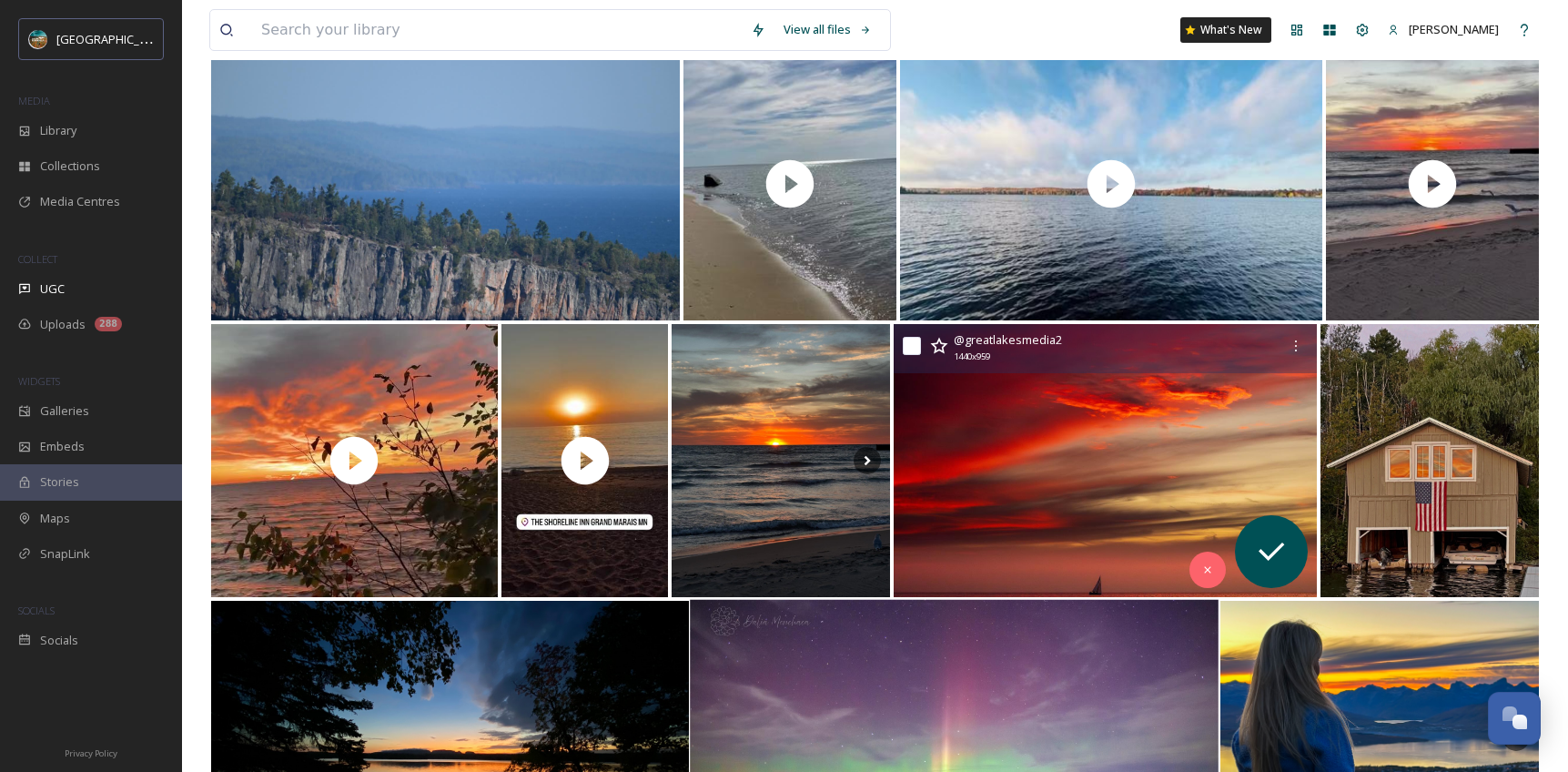
scroll to position [1843, 0]
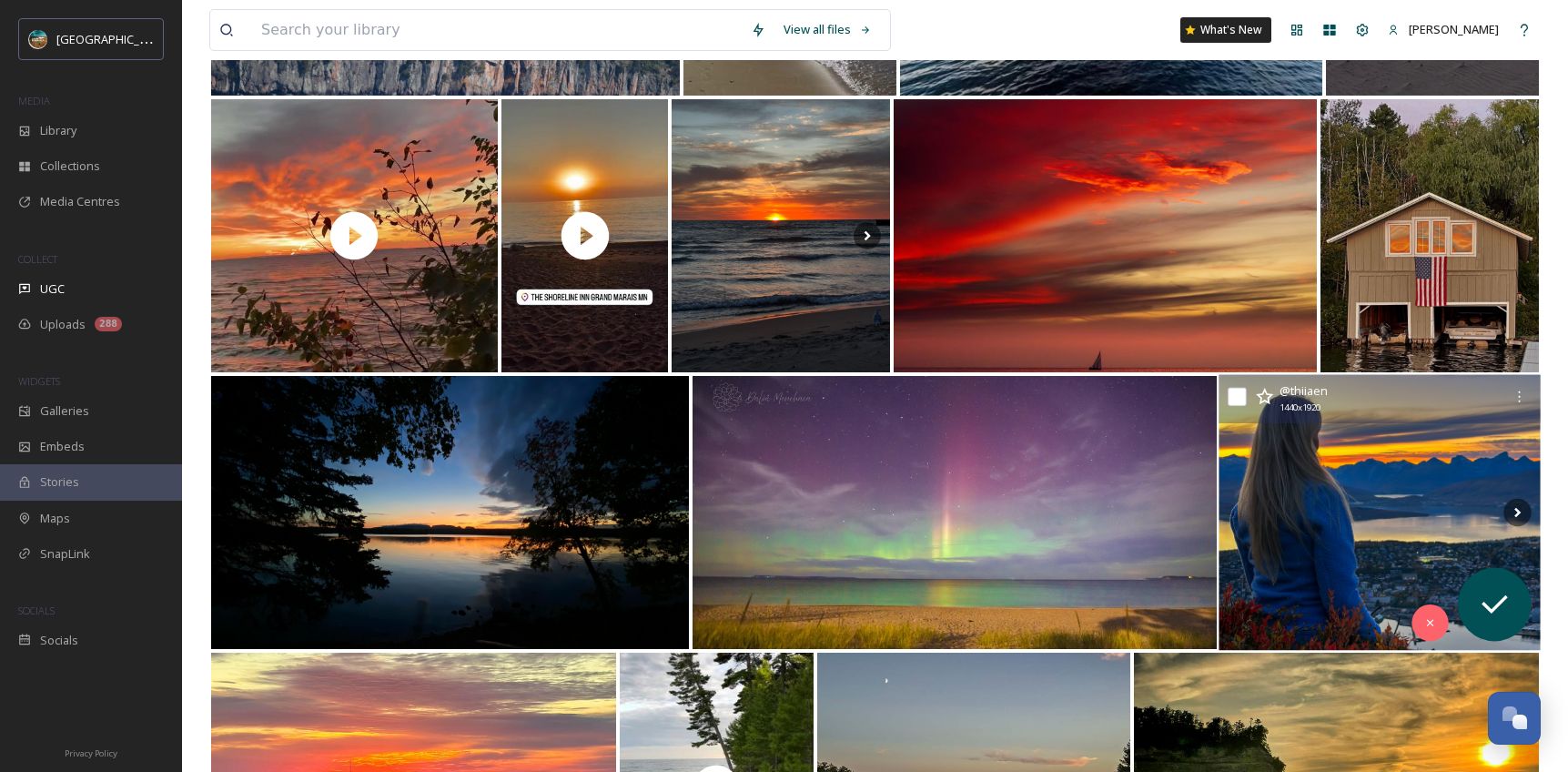
click at [1299, 476] on img at bounding box center [1379, 513] width 322 height 276
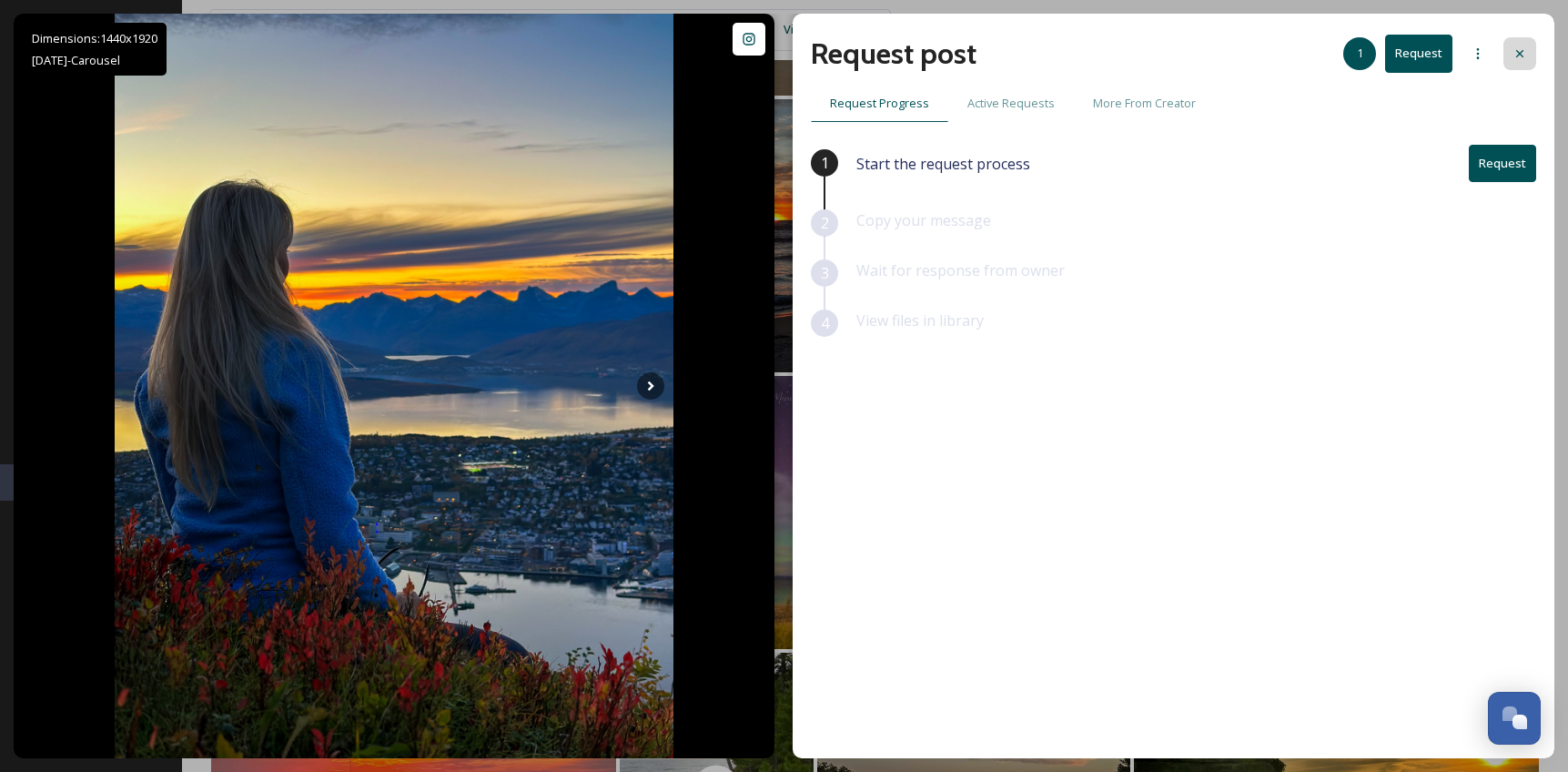
click at [1513, 52] on icon at bounding box center [1520, 53] width 15 height 15
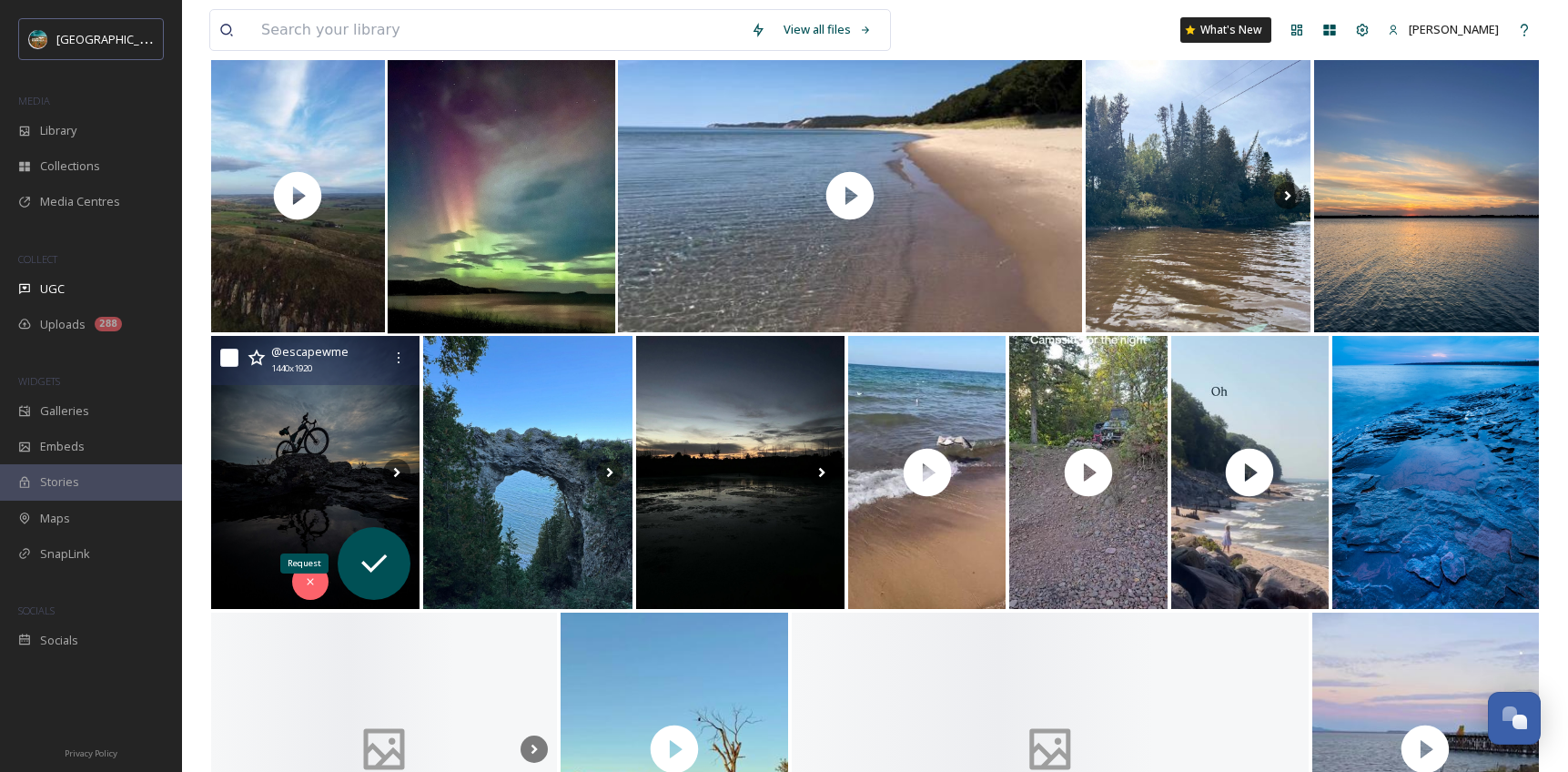
scroll to position [2998, 0]
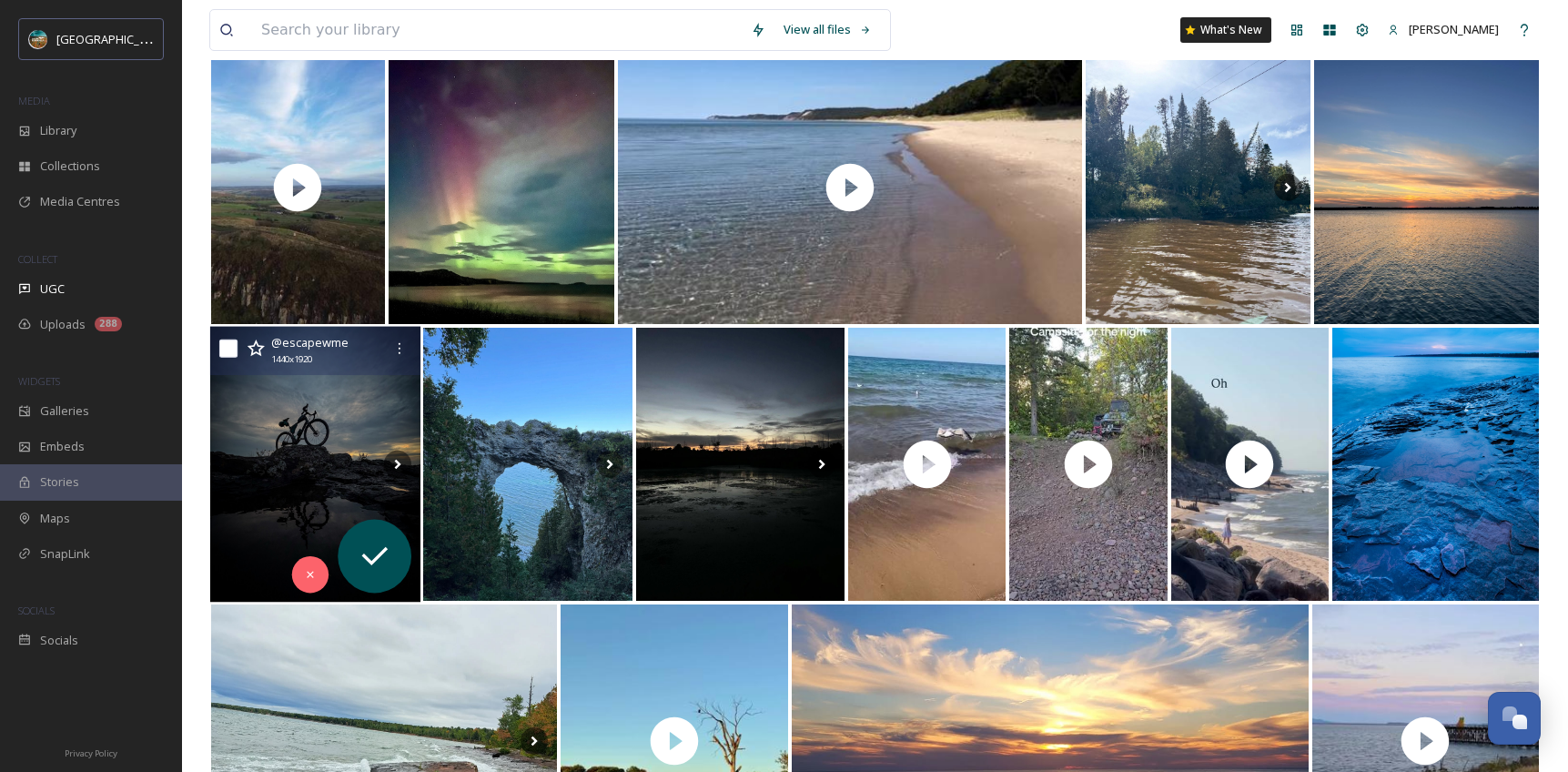
click at [347, 465] on img at bounding box center [315, 464] width 211 height 276
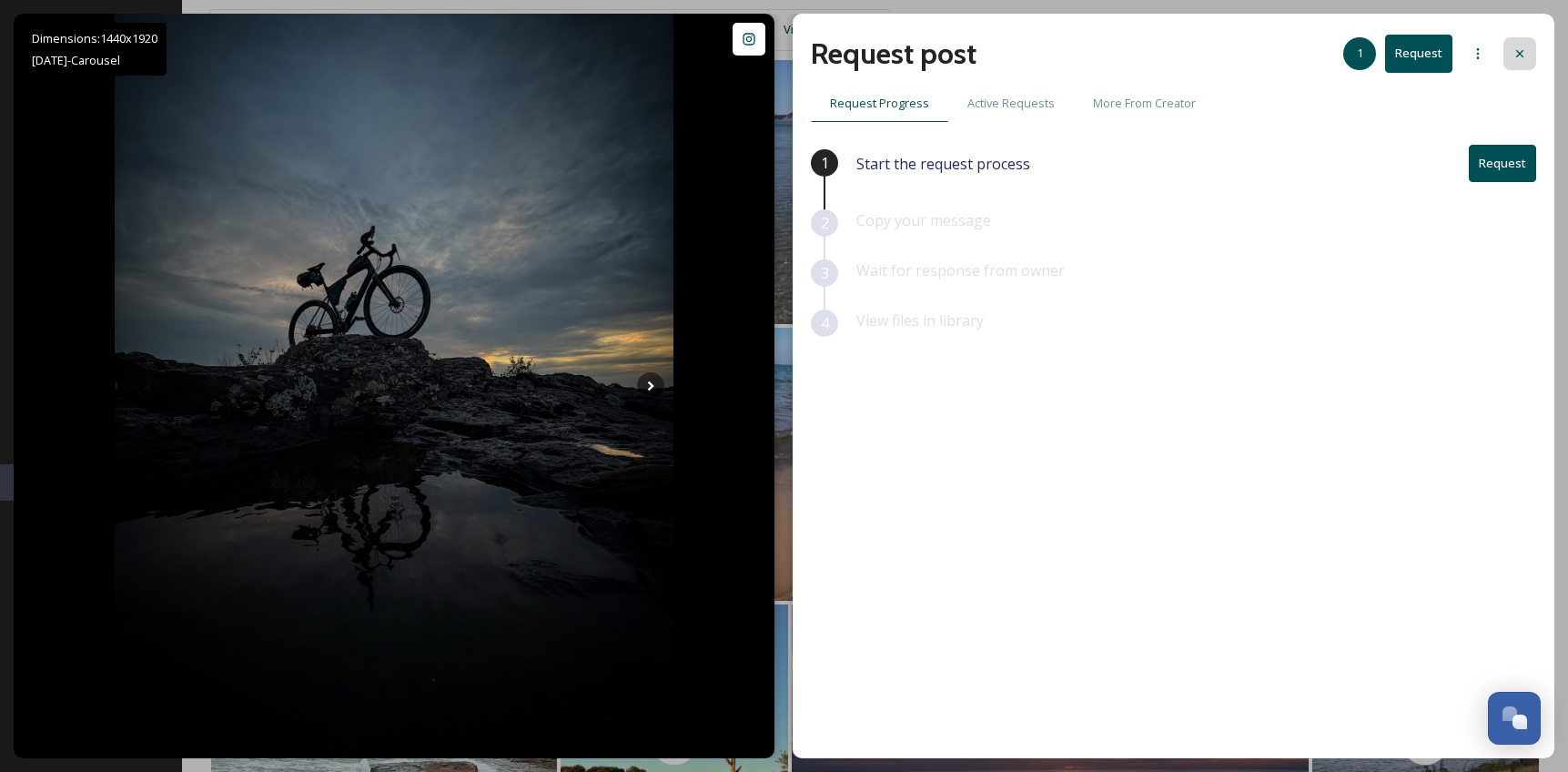
click at [1520, 54] on icon at bounding box center [1521, 54] width 8 height 8
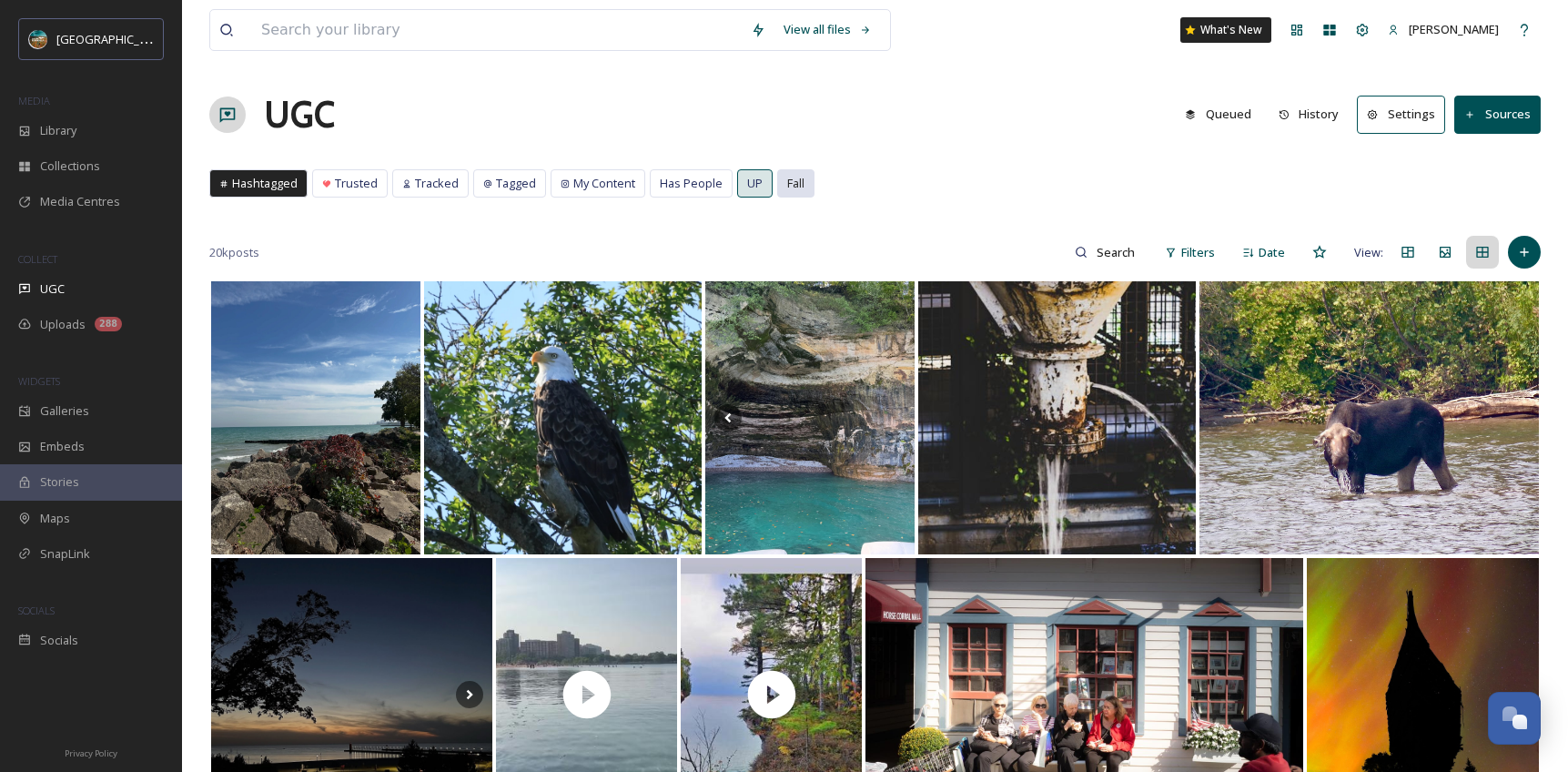
click at [781, 188] on div "Fall" at bounding box center [796, 183] width 36 height 26
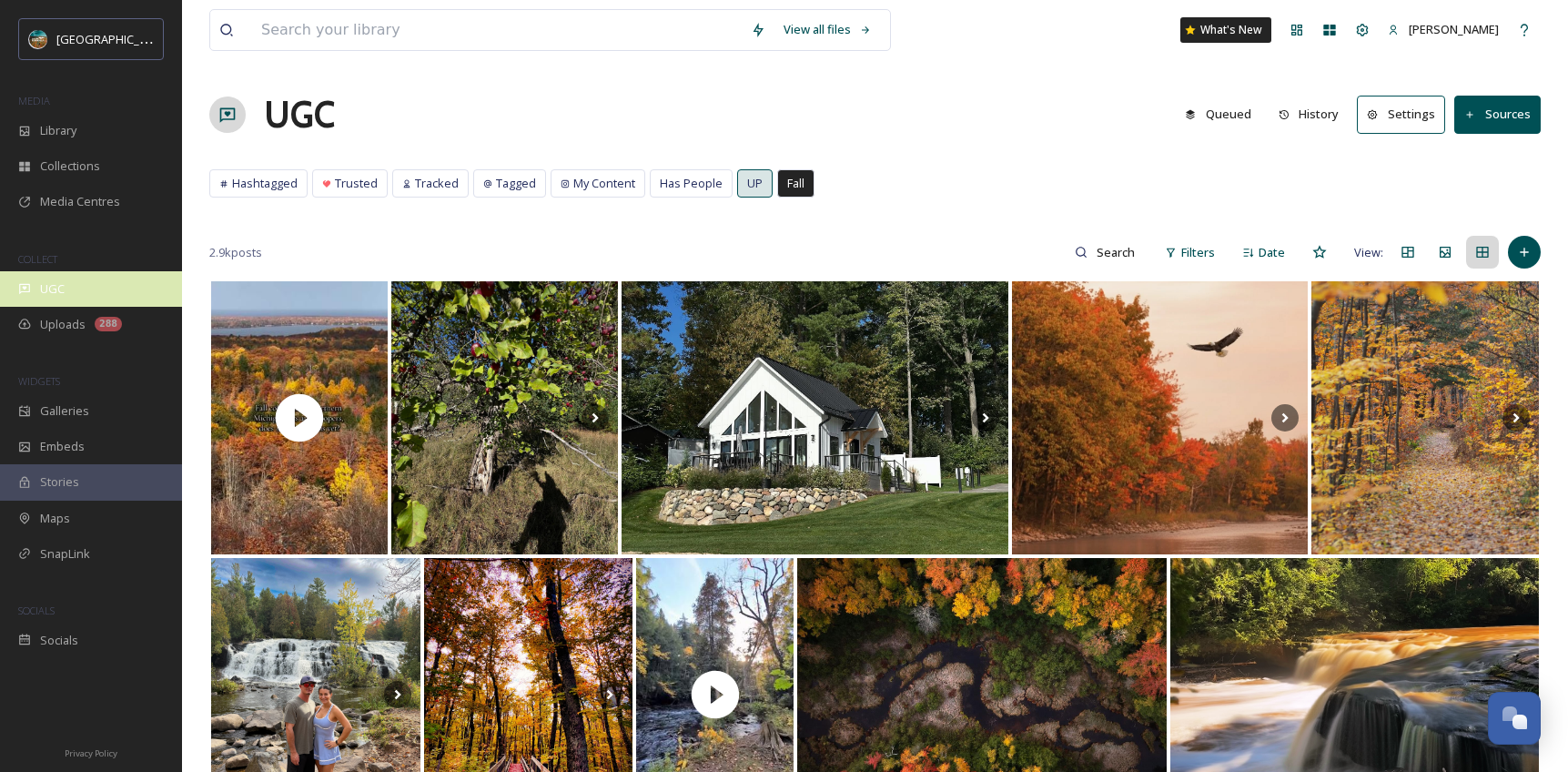
scroll to position [376, 0]
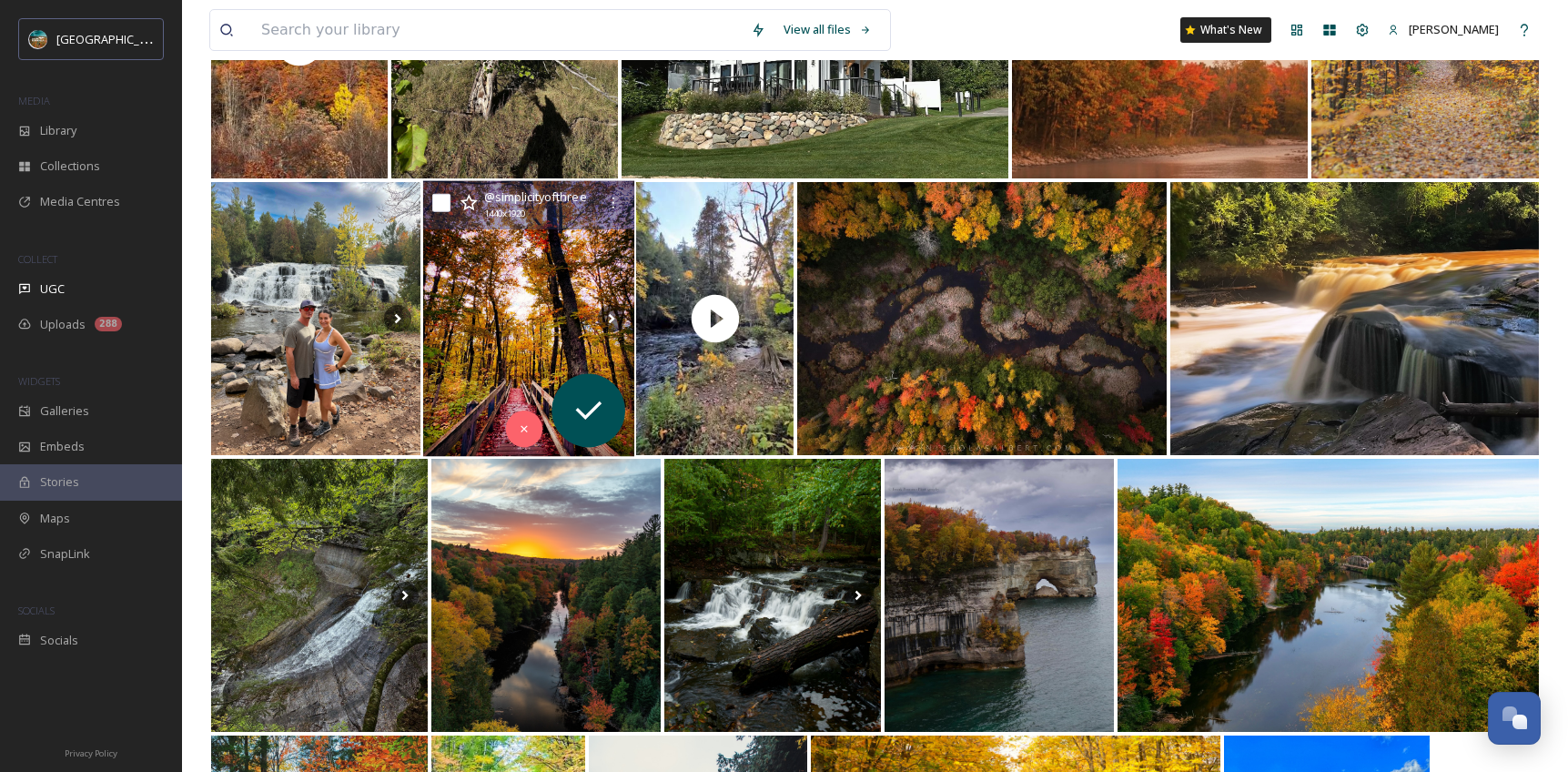
click at [526, 298] on img at bounding box center [528, 318] width 211 height 276
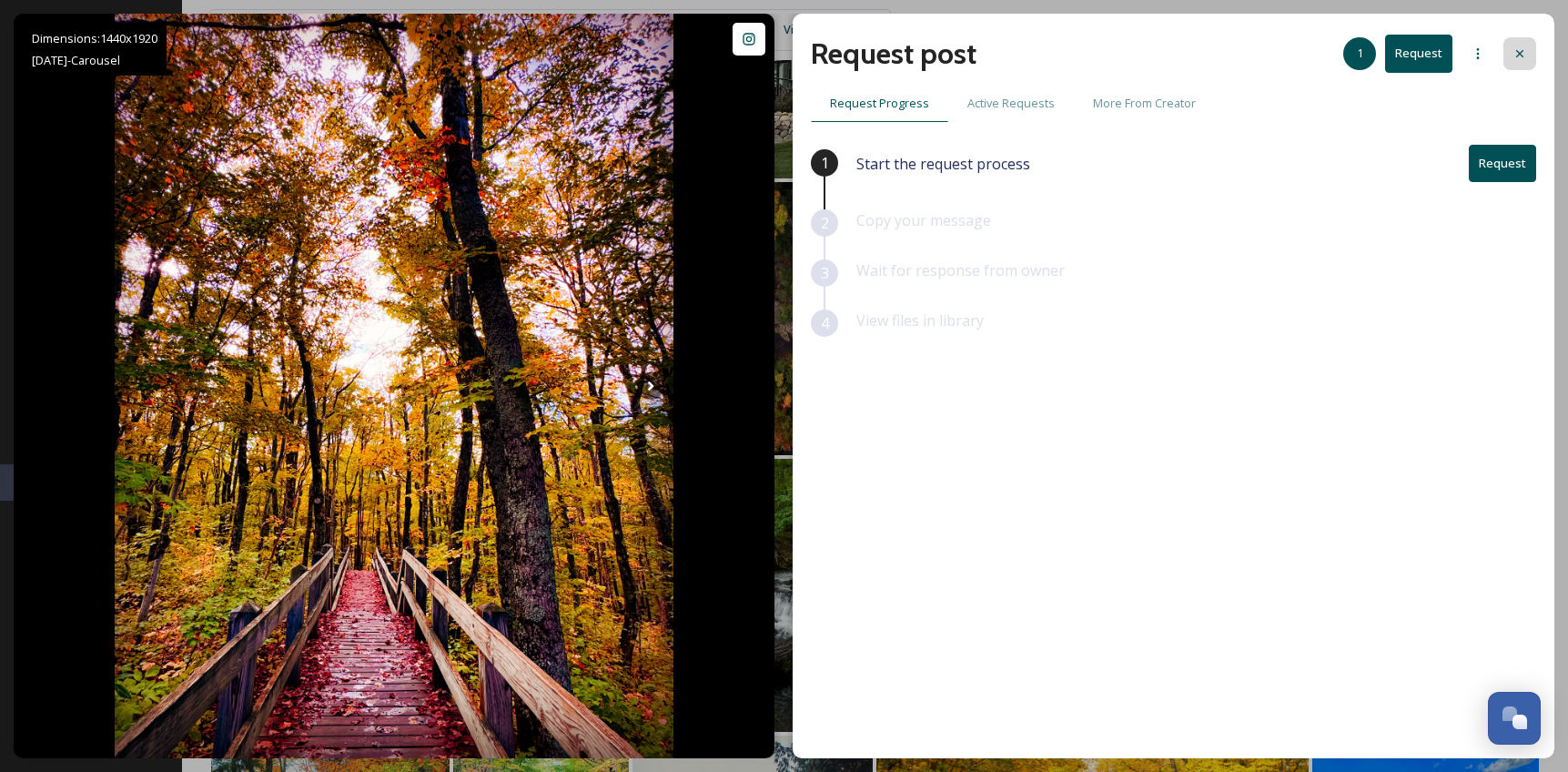
click at [1527, 56] on div at bounding box center [1521, 54] width 33 height 33
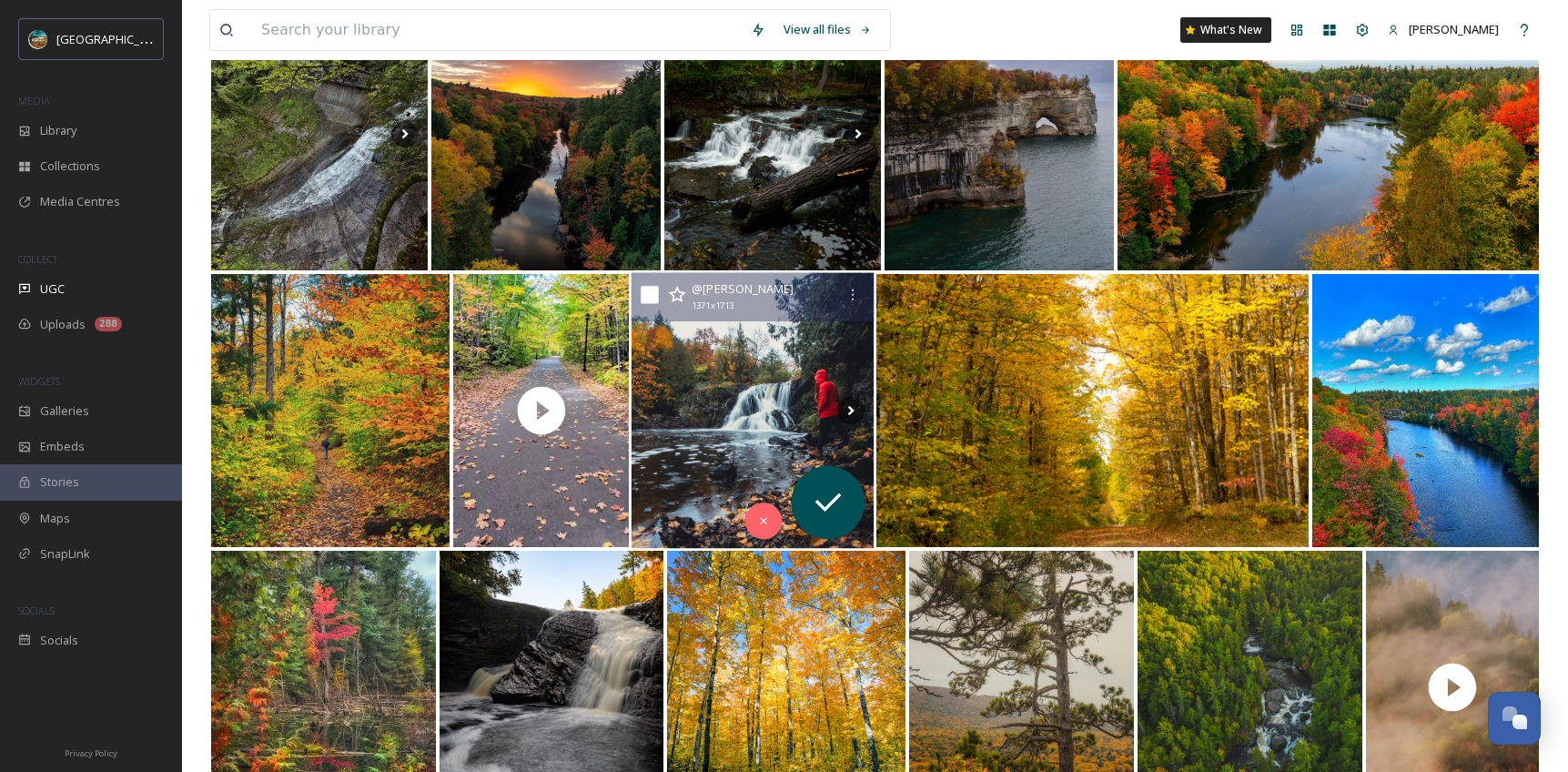
scroll to position [1014, 0]
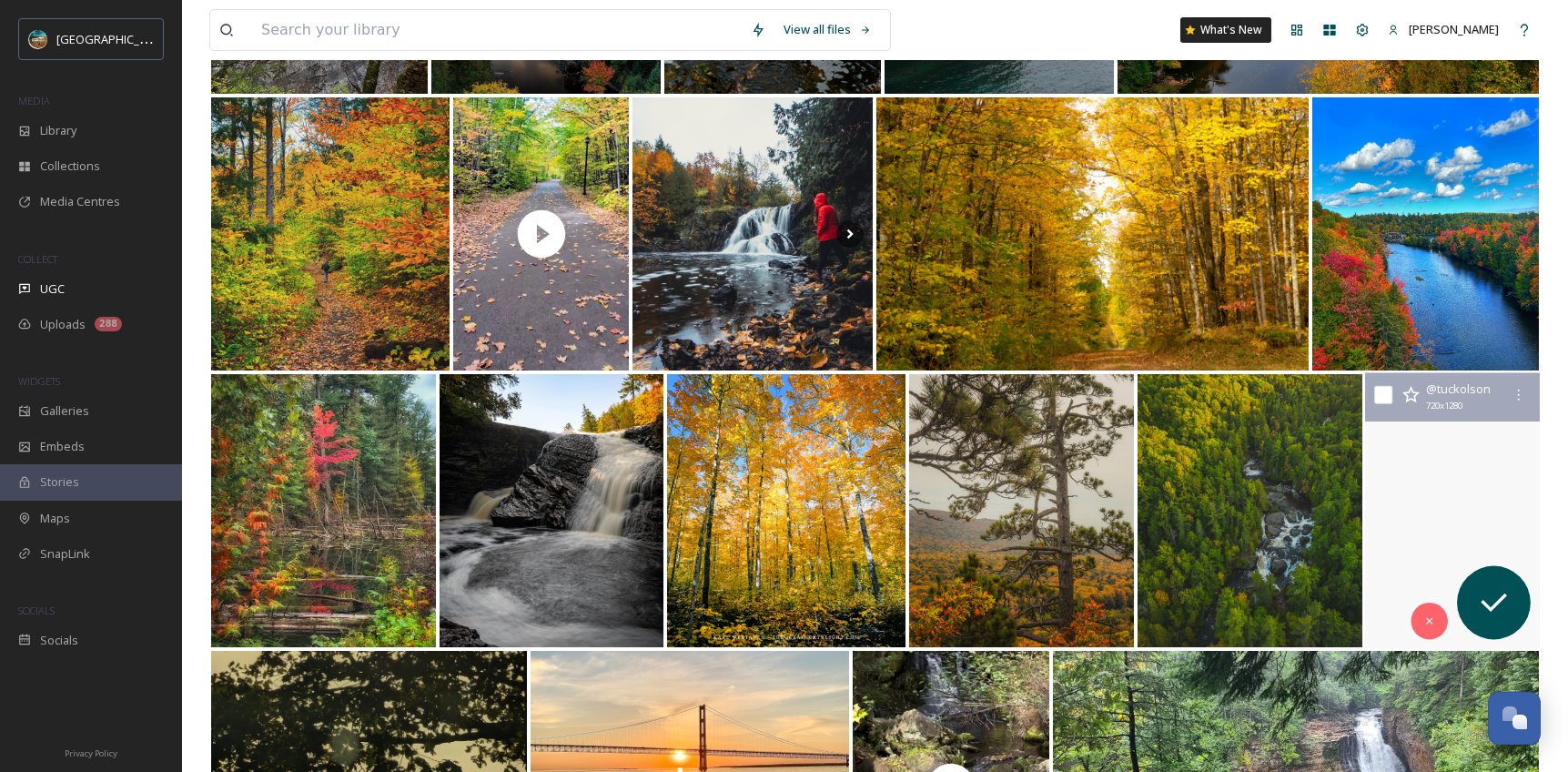
click at [1458, 517] on video "Golden fog above some peak fall colors. Taken in the Lusten area late last week…" at bounding box center [1452, 511] width 175 height 276
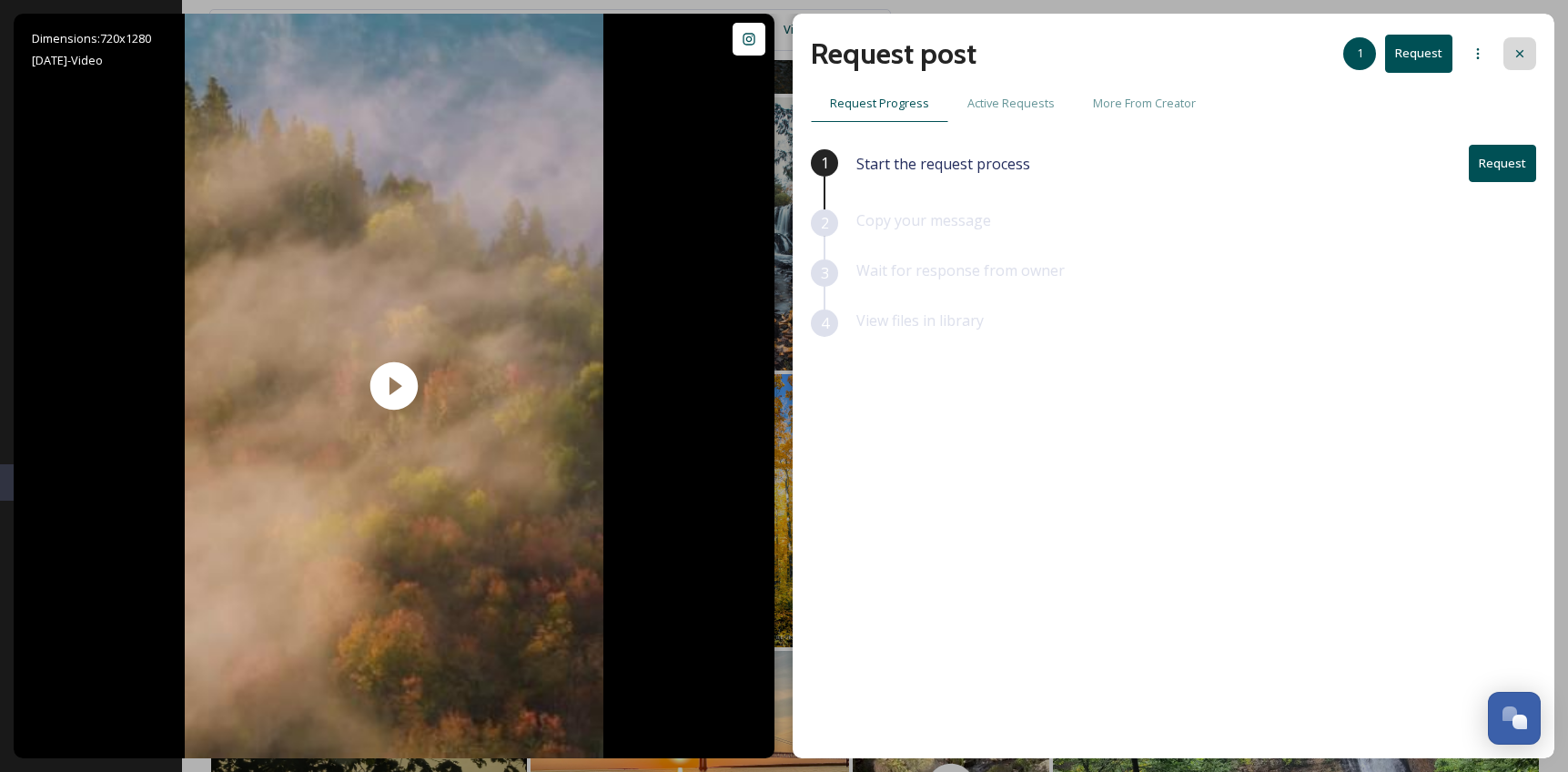
click at [1517, 59] on icon at bounding box center [1520, 53] width 15 height 15
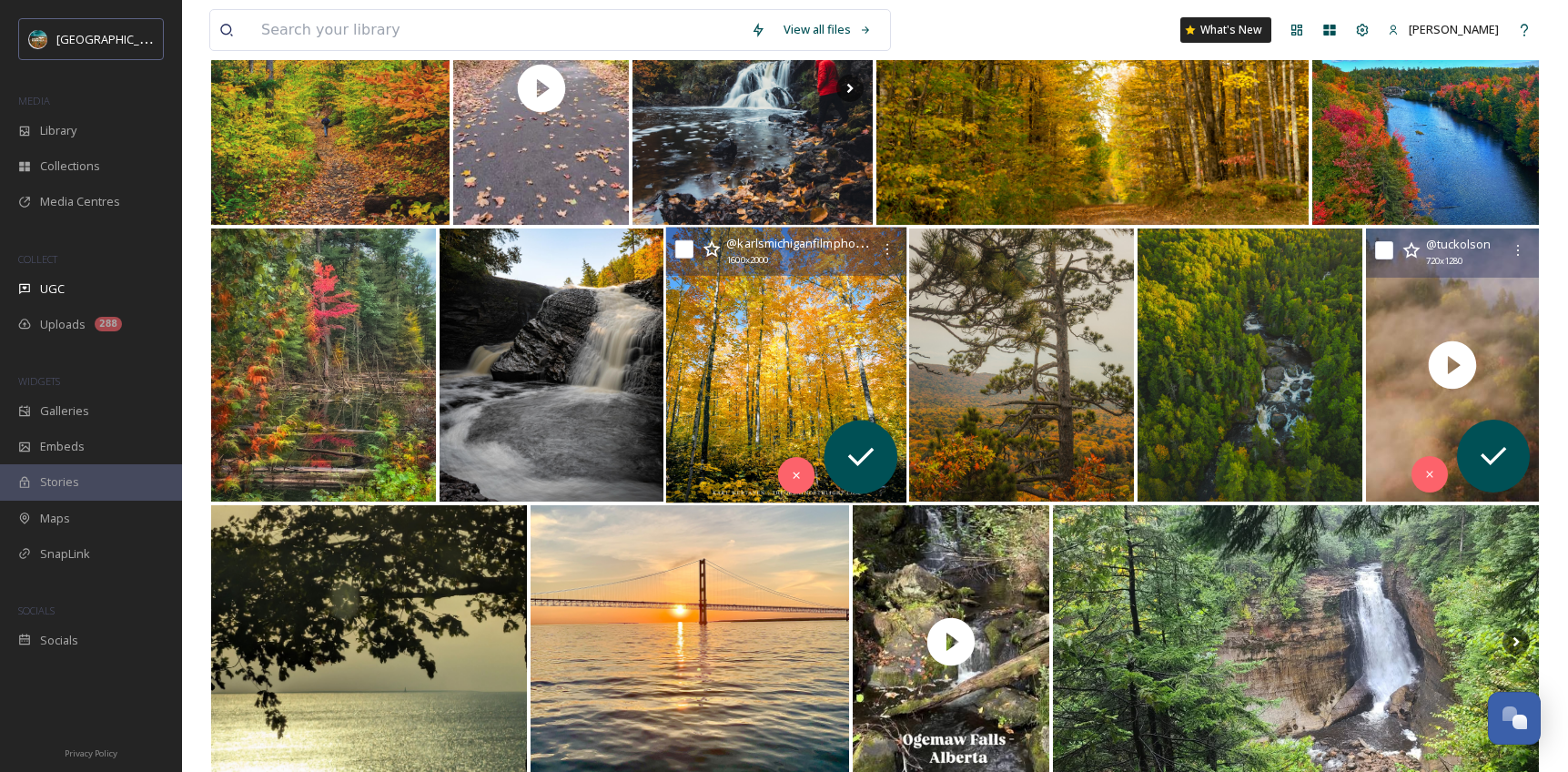
scroll to position [1331, 0]
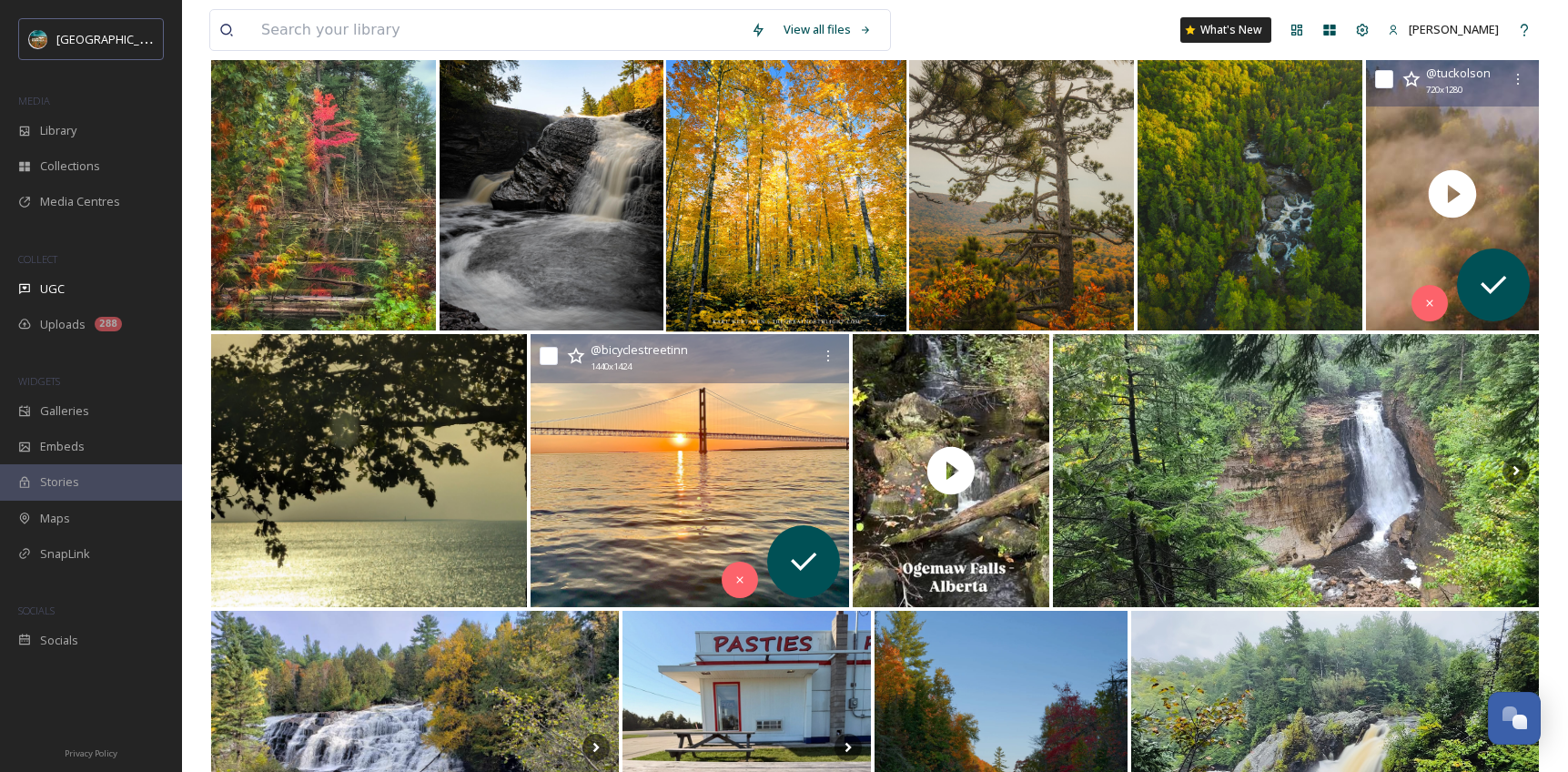
click at [669, 435] on img at bounding box center [690, 470] width 318 height 273
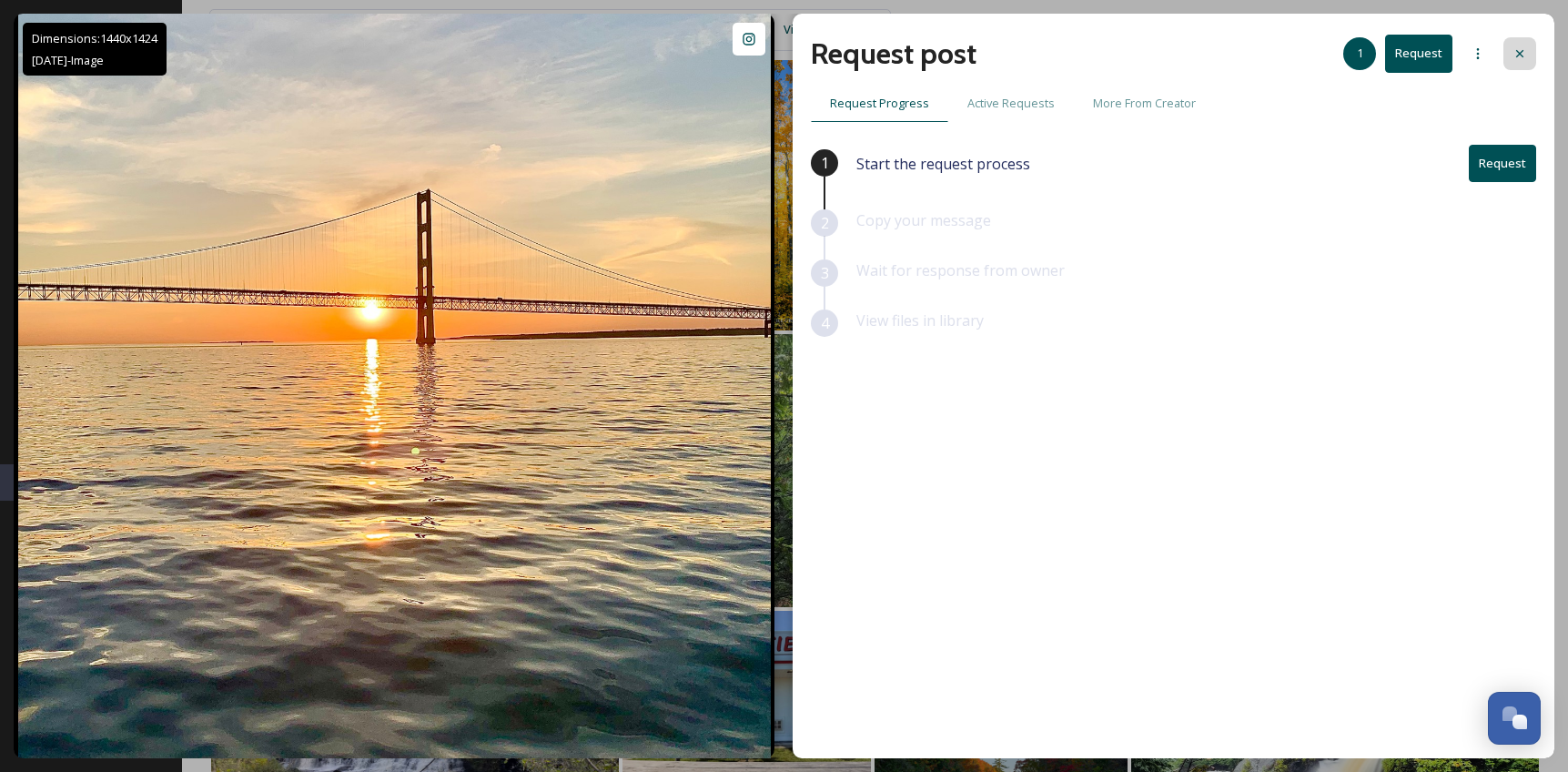
click at [1528, 59] on div at bounding box center [1521, 54] width 33 height 33
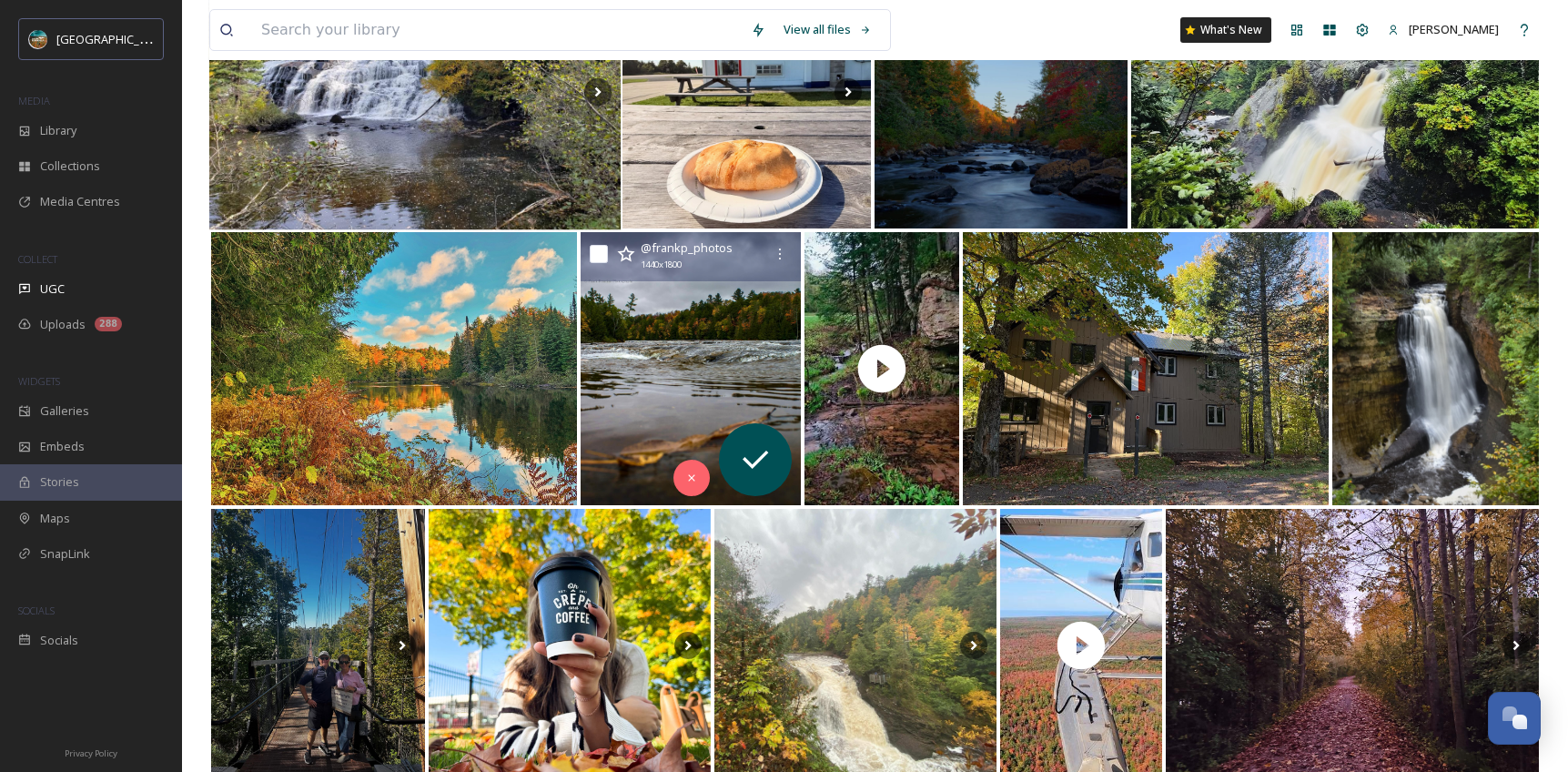
scroll to position [2098, 0]
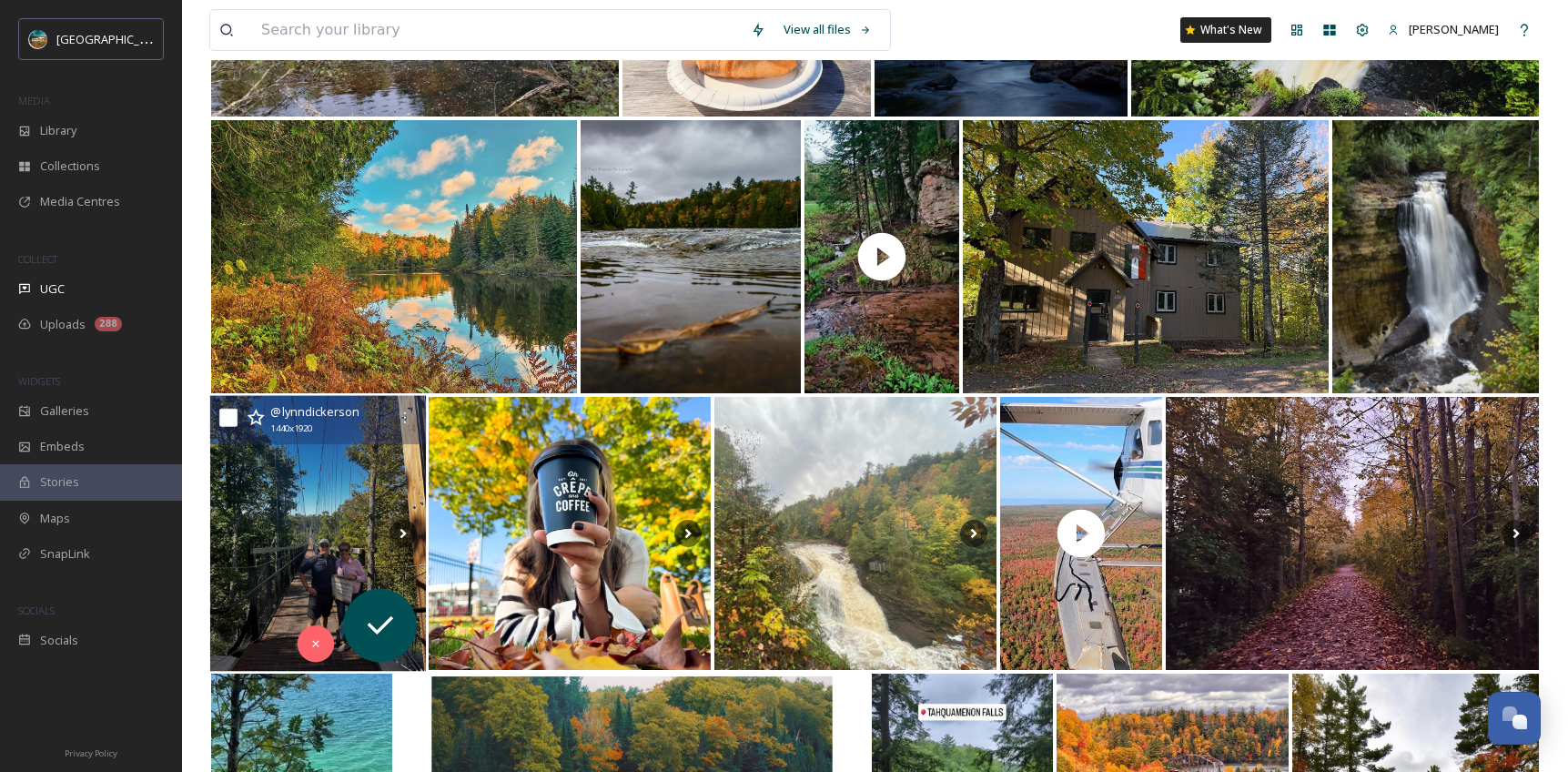
click at [338, 474] on img at bounding box center [317, 533] width 216 height 276
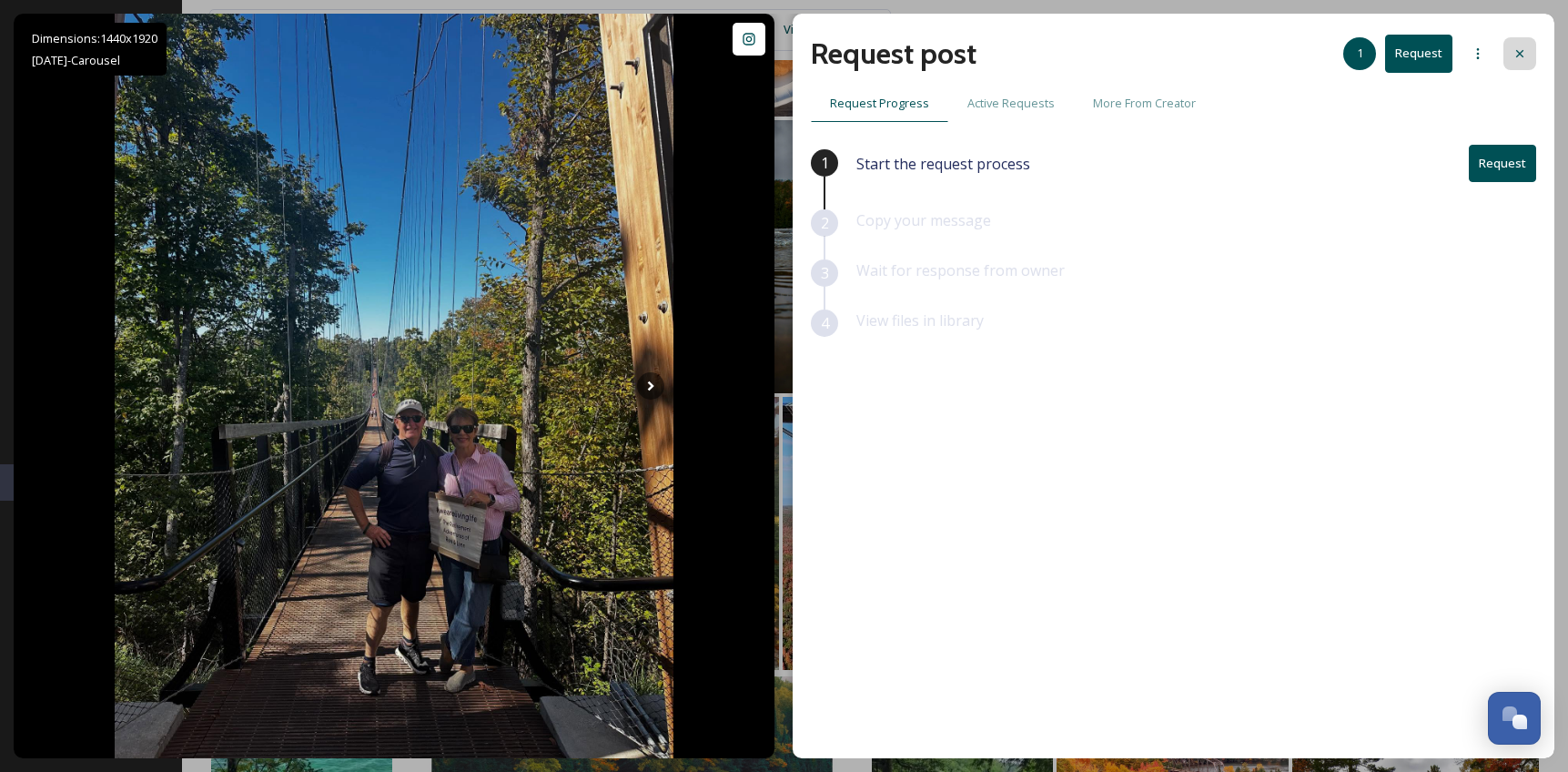
click at [1520, 58] on icon at bounding box center [1520, 53] width 15 height 15
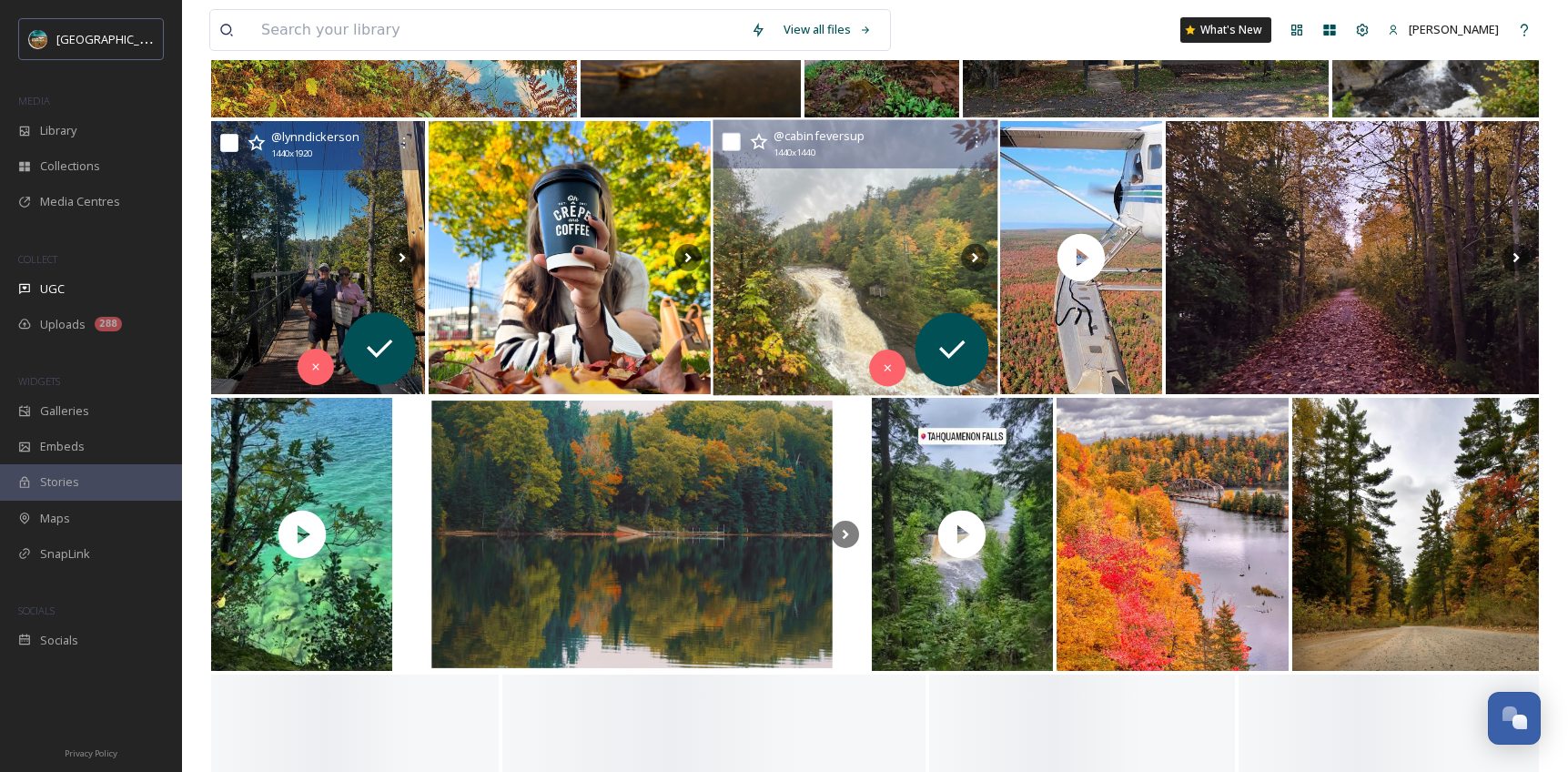
scroll to position [2486, 0]
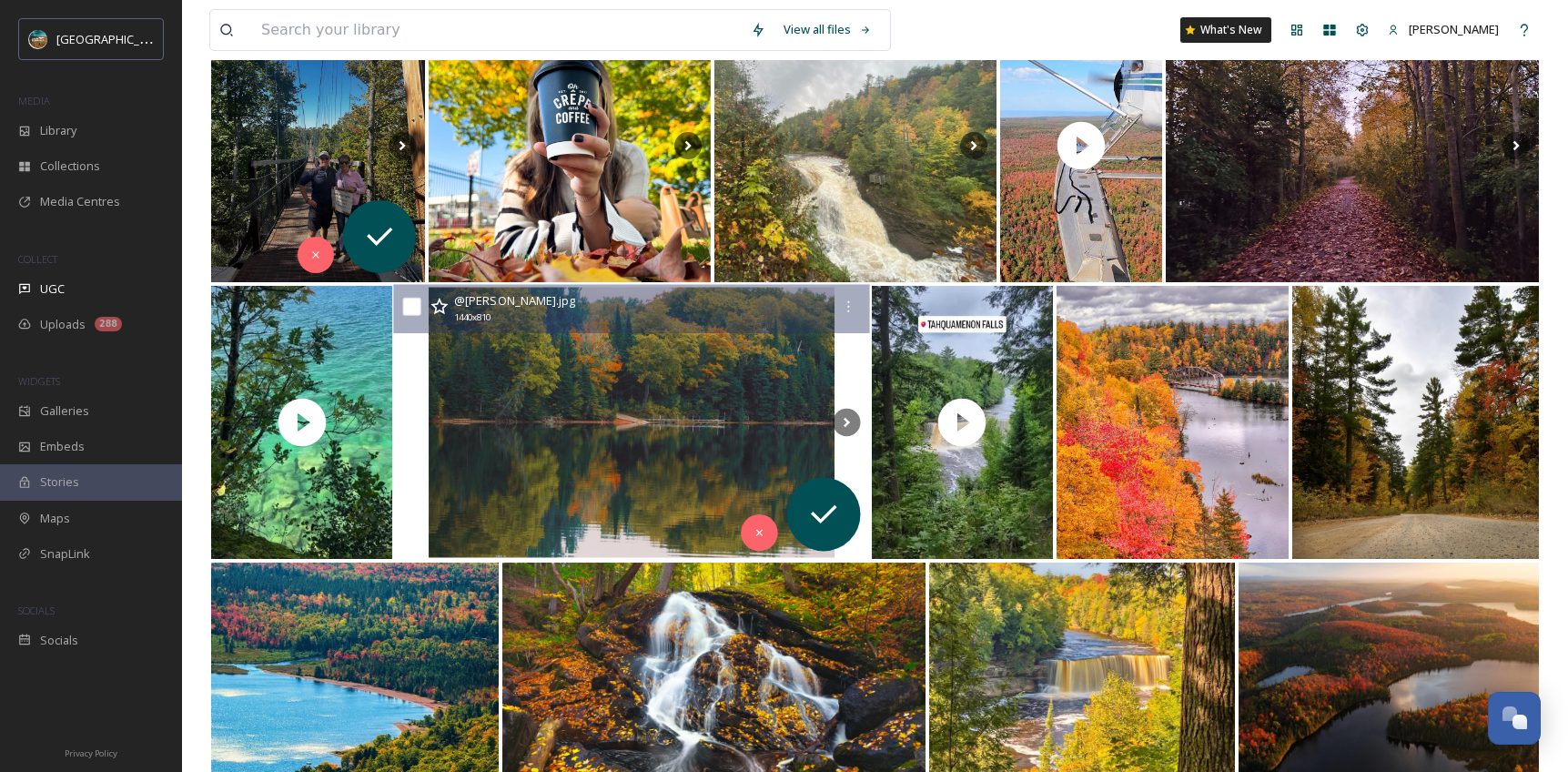
click at [638, 437] on img at bounding box center [632, 423] width 476 height 276
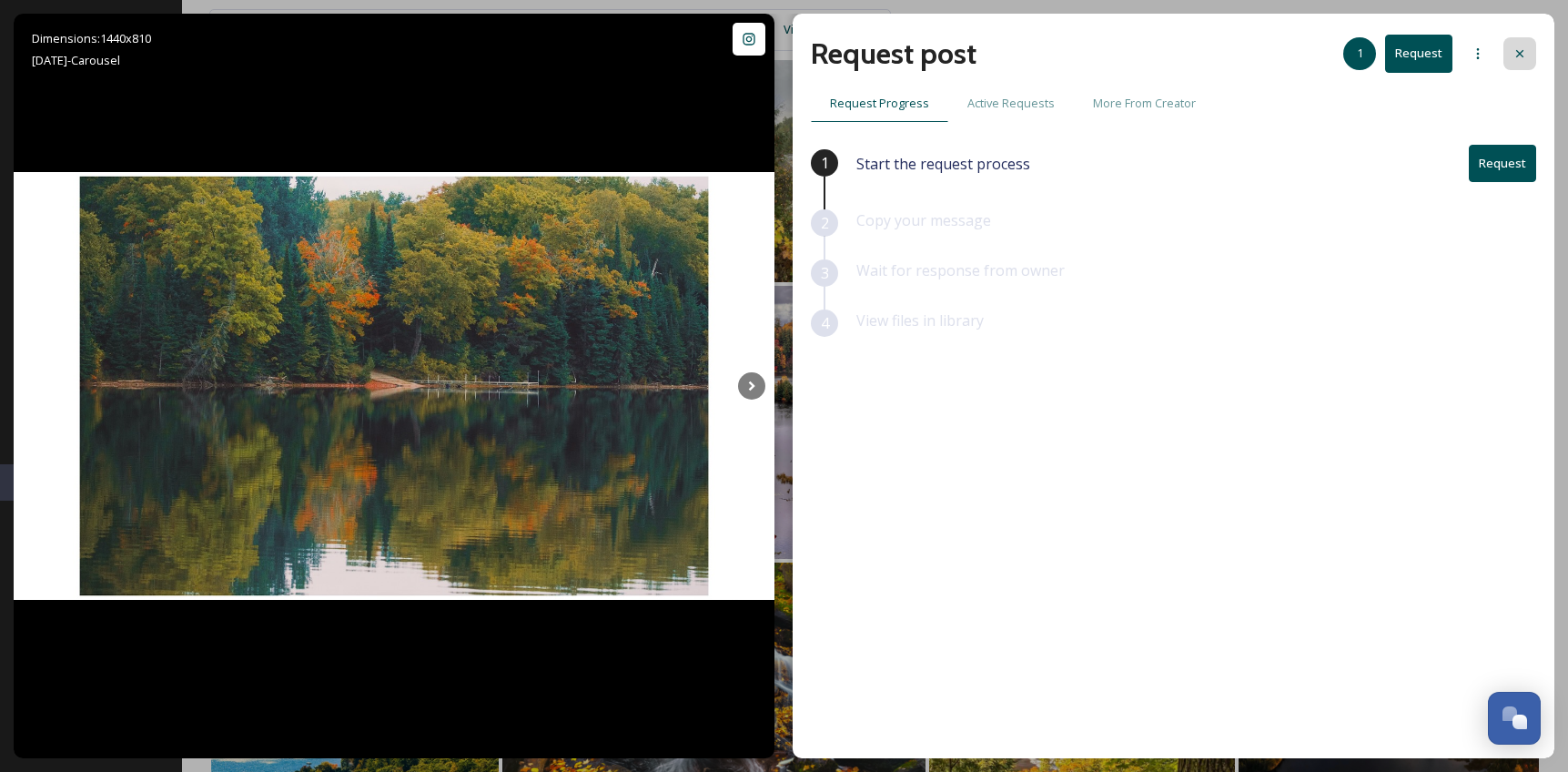
click at [1517, 54] on icon at bounding box center [1520, 53] width 15 height 15
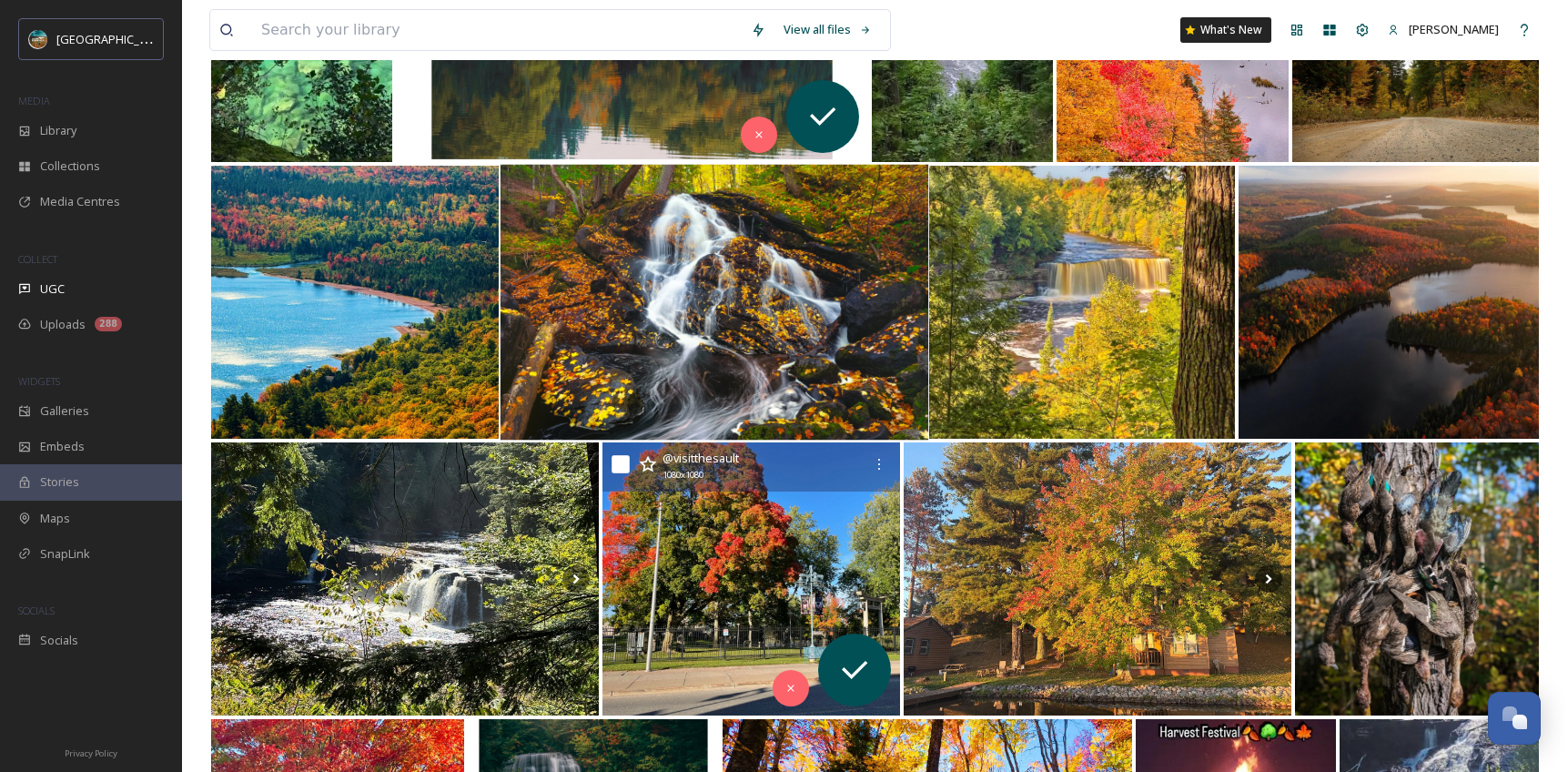
scroll to position [2798, 0]
